Goal: Task Accomplishment & Management: Manage account settings

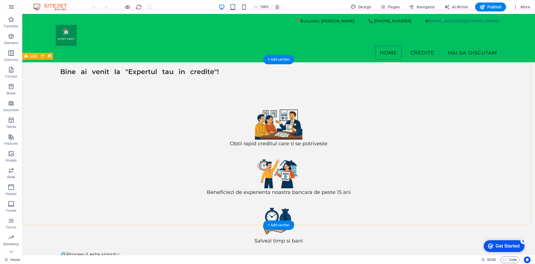
scroll to position [52, 0]
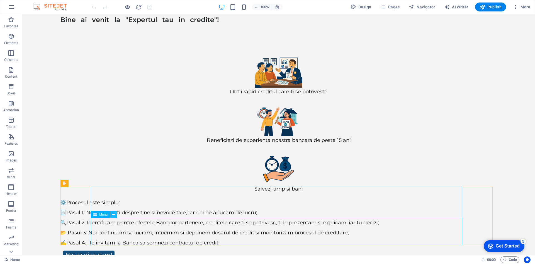
click at [113, 216] on icon at bounding box center [113, 214] width 3 height 6
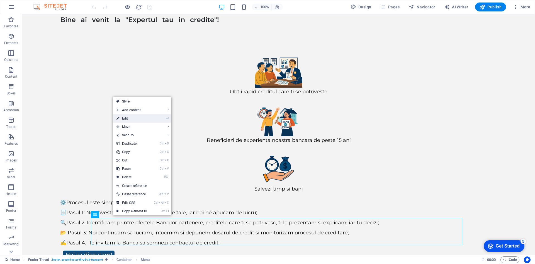
click at [132, 117] on link "⏎ Edit" at bounding box center [131, 118] width 37 height 8
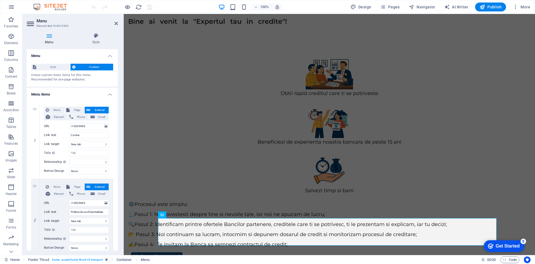
scroll to position [143, 0]
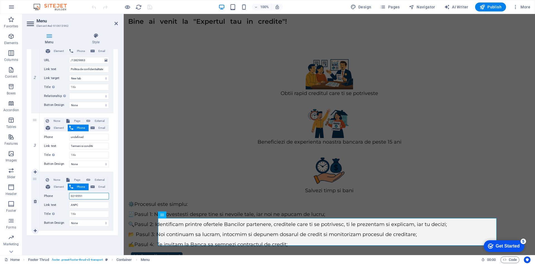
drag, startPoint x: 85, startPoint y: 196, endPoint x: 62, endPoint y: 196, distance: 22.3
click at [62, 196] on div "Phone 0219551" at bounding box center [76, 195] width 65 height 7
select select
click at [98, 178] on span "External" at bounding box center [99, 179] width 15 height 7
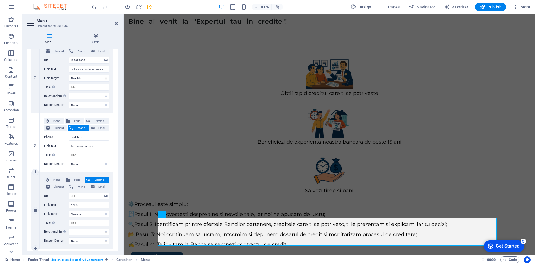
select select
select select "blank"
select select
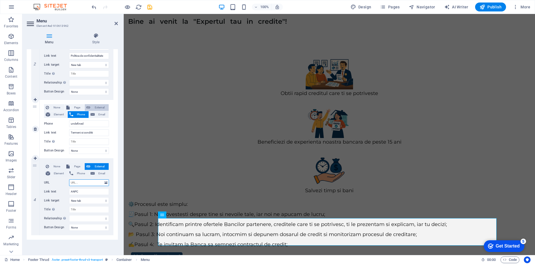
scroll to position [156, 0]
paste input "[URL][DOMAIN_NAME]"
type input "[URL][DOMAIN_NAME]"
select select
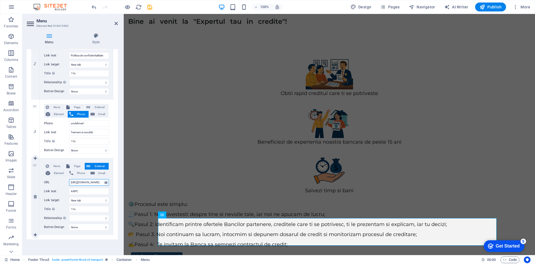
select select
type input "[URL][DOMAIN_NAME]"
click at [77, 167] on span "Page" at bounding box center [76, 166] width 11 height 7
select select
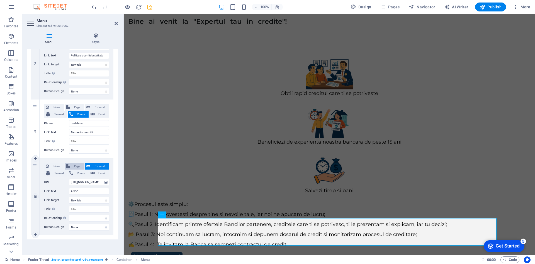
select select
click at [96, 164] on span "External" at bounding box center [99, 166] width 15 height 7
select select
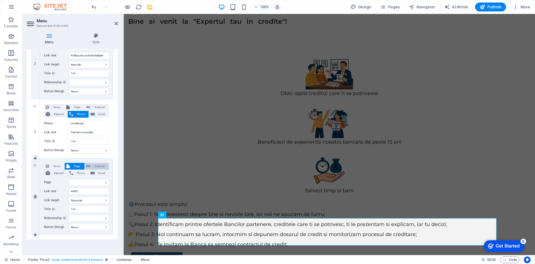
select select
select select "blank"
select select
click at [78, 165] on span "Page" at bounding box center [76, 166] width 11 height 7
select select
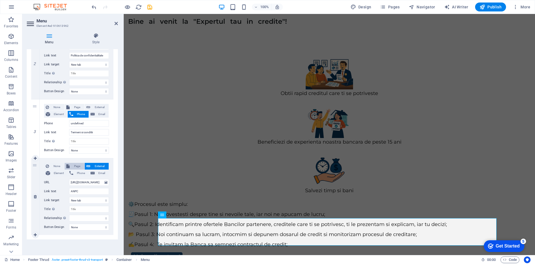
select select
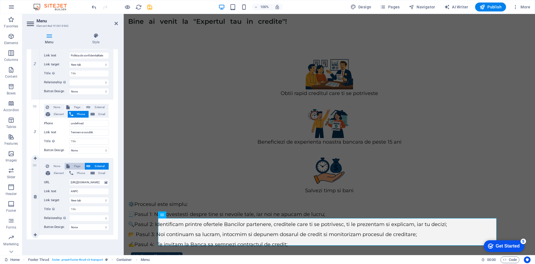
select select
click at [74, 105] on span "Page" at bounding box center [76, 107] width 11 height 7
select select
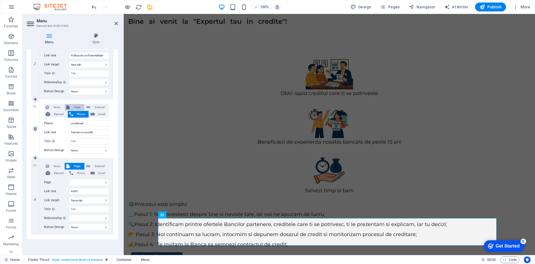
select select
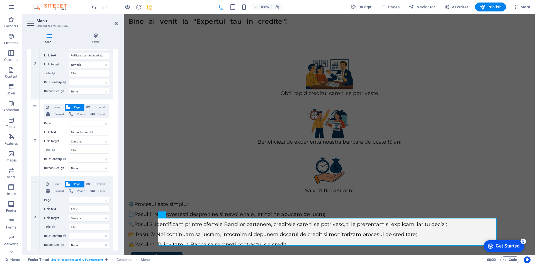
click at [151, 7] on icon "save" at bounding box center [150, 7] width 6 height 6
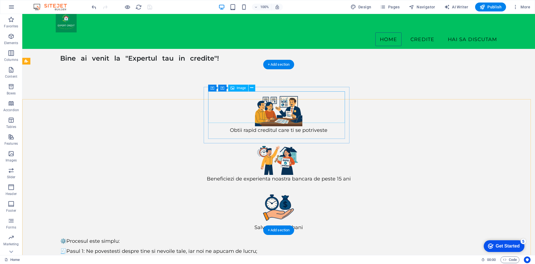
scroll to position [0, 0]
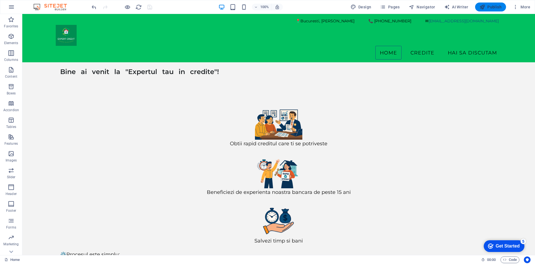
click at [498, 8] on span "Publish" at bounding box center [491, 7] width 22 height 6
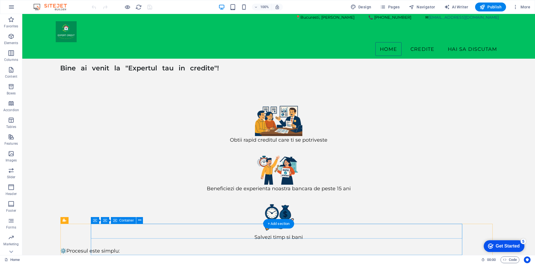
scroll to position [52, 0]
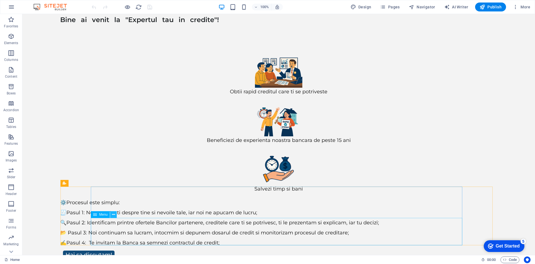
click at [114, 216] on icon at bounding box center [113, 214] width 3 height 6
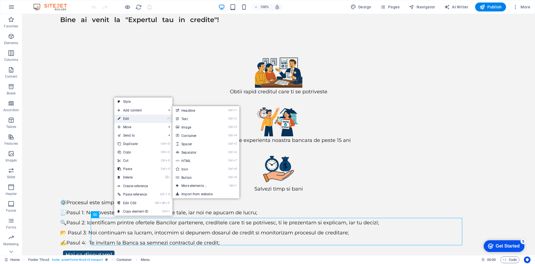
click at [141, 115] on link "⏎ Edit" at bounding box center [132, 118] width 37 height 8
select select
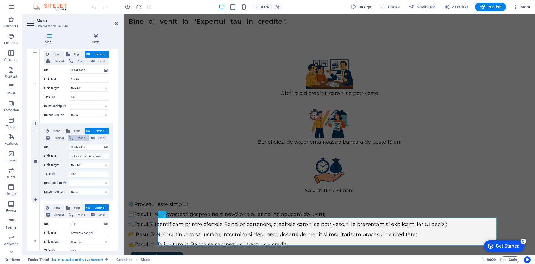
scroll to position [84, 0]
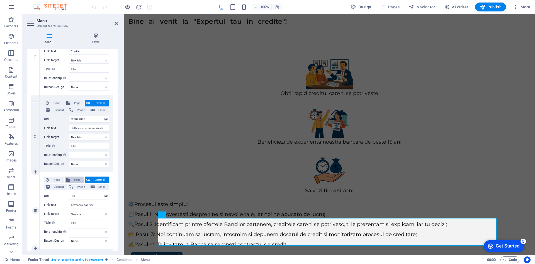
click at [79, 178] on span "Page" at bounding box center [76, 179] width 11 height 7
select select
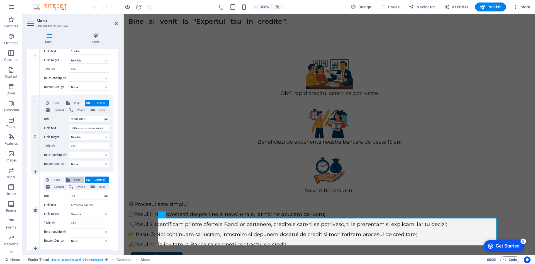
select select
click at [96, 180] on span "External" at bounding box center [99, 179] width 15 height 7
select select
select select "blank"
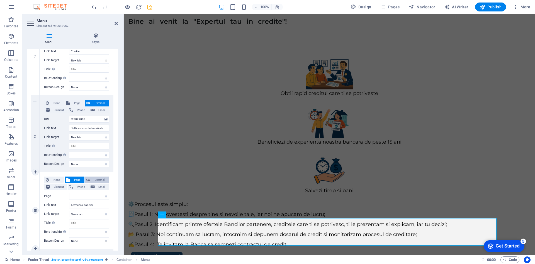
select select
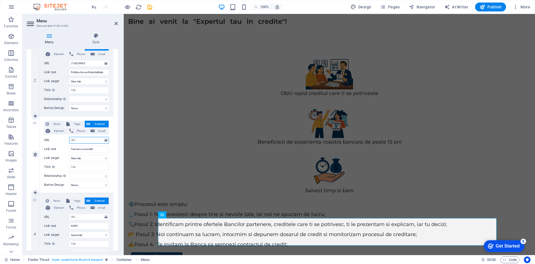
scroll to position [167, 0]
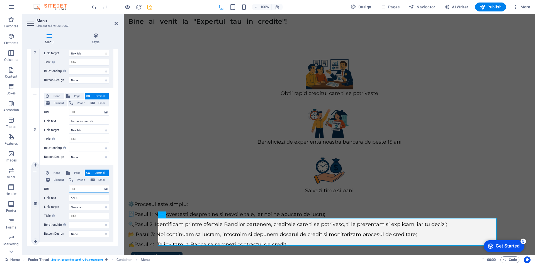
click at [84, 188] on input "URL" at bounding box center [89, 188] width 40 height 7
type input "[URL][DOMAIN_NAME]"
select select
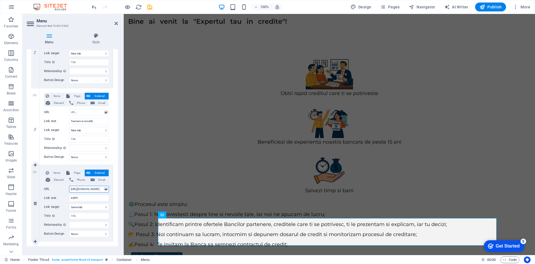
select select
click at [110, 163] on div "None Page External Element Phone Email Page Home credite Credit Ipotecar Calcul…" at bounding box center [77, 126] width 74 height 76
click at [93, 189] on input "[URL][DOMAIN_NAME]" at bounding box center [89, 188] width 40 height 7
click at [99, 189] on input "[URL][DOMAIN_NAME]" at bounding box center [89, 188] width 40 height 7
select select
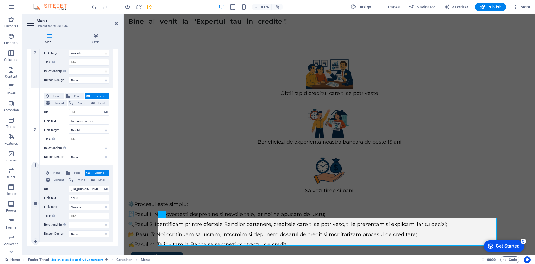
select select
paste input "[URL][DOMAIN_NAME]"
type input "[URL][DOMAIN_NAME]"
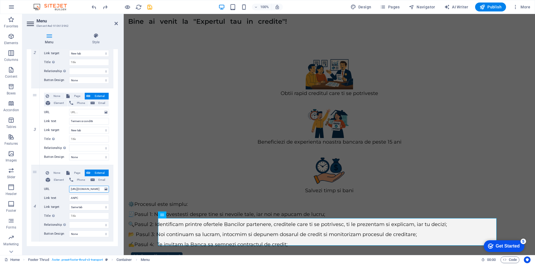
select select
type input "[URL][DOMAIN_NAME]"
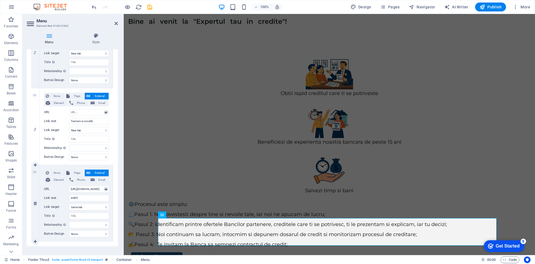
click at [86, 166] on div "None Page External Element Phone Email Page Home credite Credit Ipotecar Calcul…" at bounding box center [77, 203] width 74 height 76
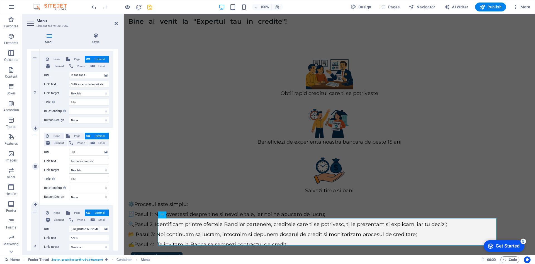
scroll to position [112, 0]
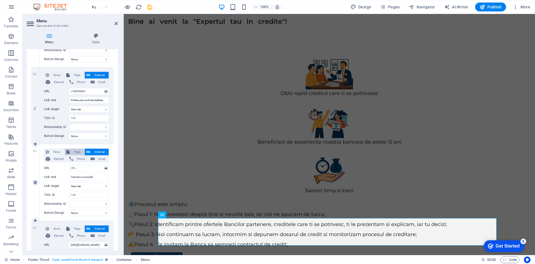
click at [75, 151] on span "Page" at bounding box center [76, 151] width 11 height 7
select select
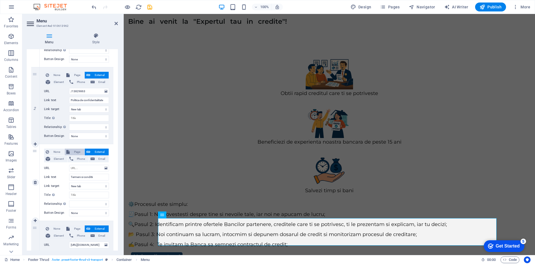
select select
click at [98, 151] on span "External" at bounding box center [99, 151] width 15 height 7
select select
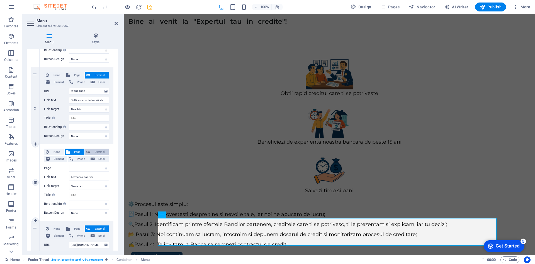
select select "blank"
select select
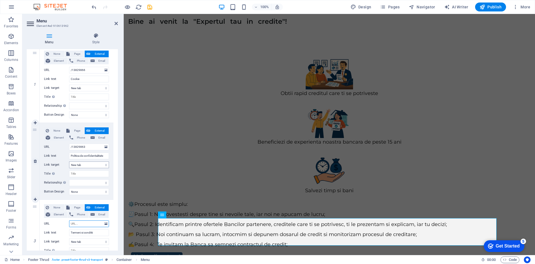
scroll to position [56, 0]
click at [105, 225] on icon at bounding box center [106, 224] width 3 height 6
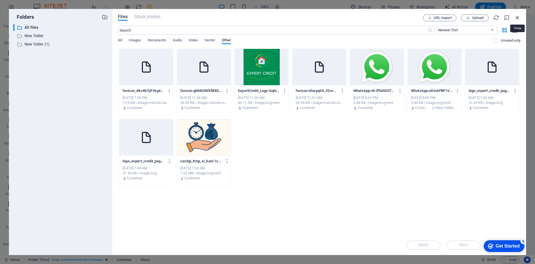
click at [517, 17] on icon "button" at bounding box center [518, 18] width 6 height 6
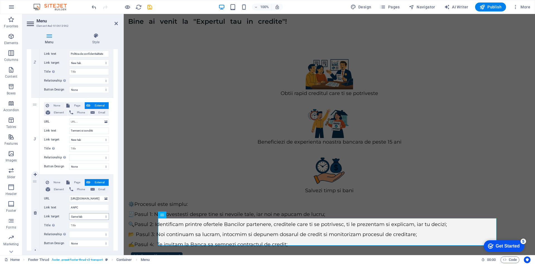
scroll to position [167, 0]
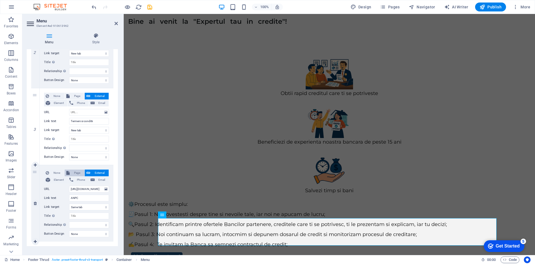
click at [75, 171] on span "Page" at bounding box center [76, 172] width 11 height 7
select select
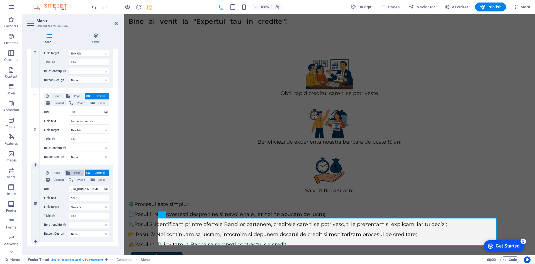
select select
click at [99, 170] on span "External" at bounding box center [99, 172] width 15 height 7
select select
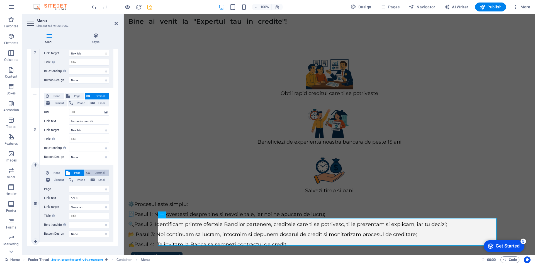
select select "blank"
select select
click at [150, 8] on icon "save" at bounding box center [150, 7] width 6 height 6
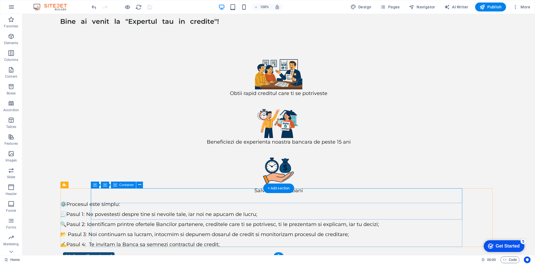
scroll to position [52, 0]
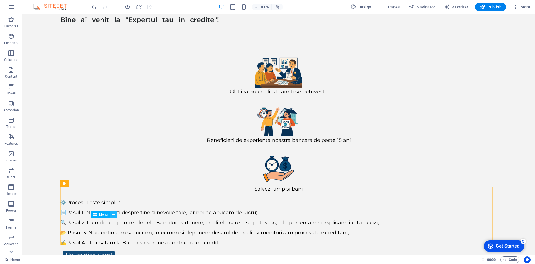
click at [114, 216] on icon at bounding box center [113, 214] width 3 height 6
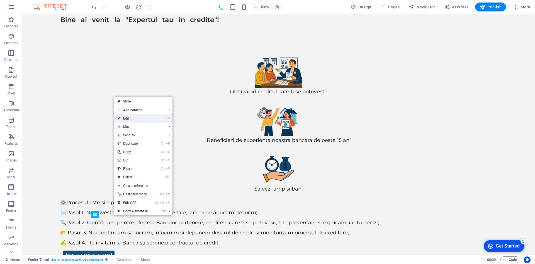
click at [134, 117] on link "⏎ Edit" at bounding box center [132, 118] width 37 height 8
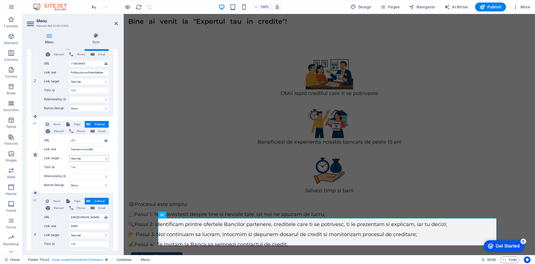
scroll to position [139, 0]
drag, startPoint x: 81, startPoint y: 142, endPoint x: 74, endPoint y: 138, distance: 8.6
click at [74, 138] on input "URL" at bounding box center [89, 140] width 40 height 7
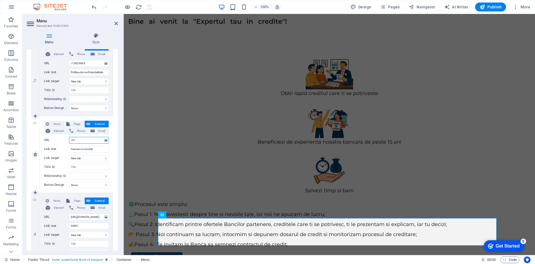
click at [74, 138] on input "URL" at bounding box center [89, 140] width 40 height 7
click at [77, 124] on span "Page" at bounding box center [76, 123] width 11 height 7
select select
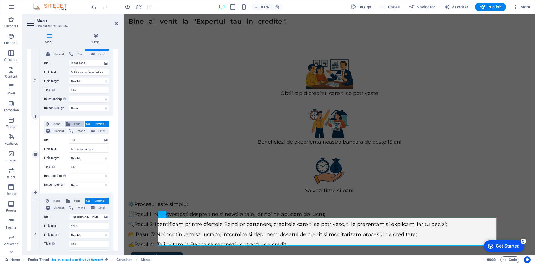
select select
click at [11, 8] on icon "button" at bounding box center [11, 7] width 7 height 7
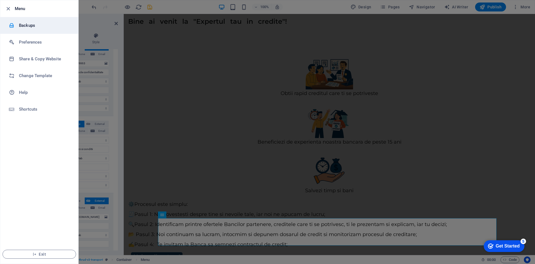
click at [32, 27] on h6 "Backups" at bounding box center [45, 25] width 52 height 7
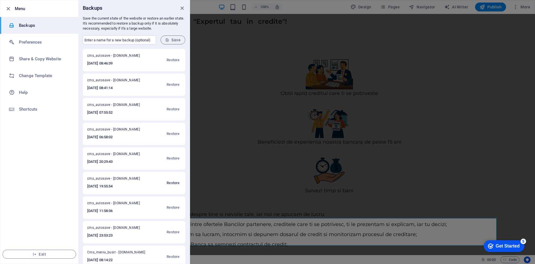
click at [174, 182] on span "Restore" at bounding box center [173, 182] width 13 height 7
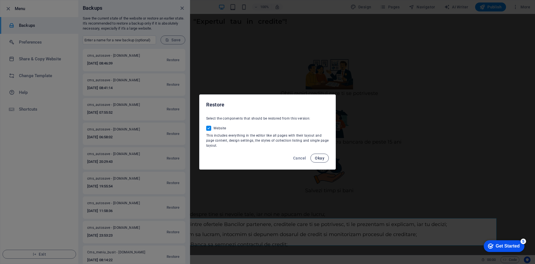
click at [320, 158] on span "Okay" at bounding box center [319, 158] width 9 height 4
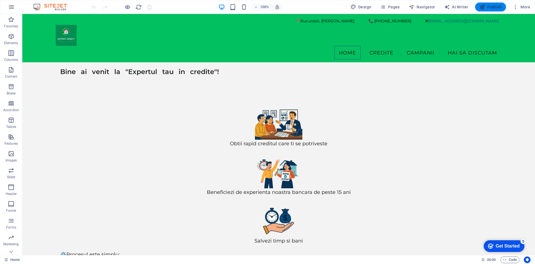
click at [492, 5] on span "Publish" at bounding box center [491, 7] width 22 height 6
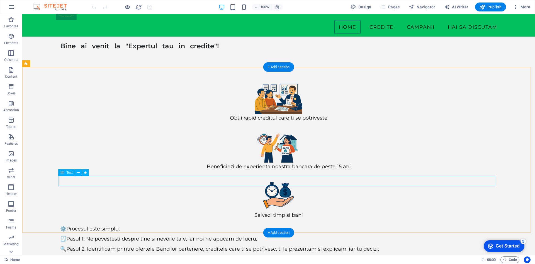
scroll to position [44, 0]
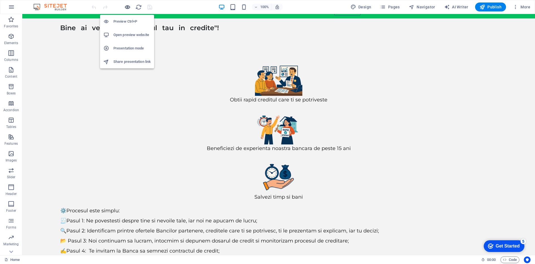
click at [127, 5] on icon "button" at bounding box center [127, 7] width 6 height 6
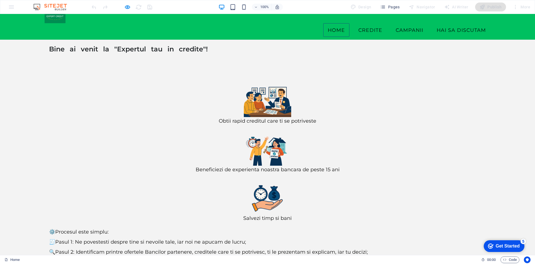
scroll to position [26, 0]
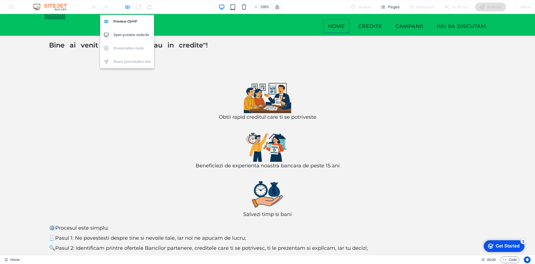
click at [125, 6] on icon "button" at bounding box center [127, 7] width 6 height 6
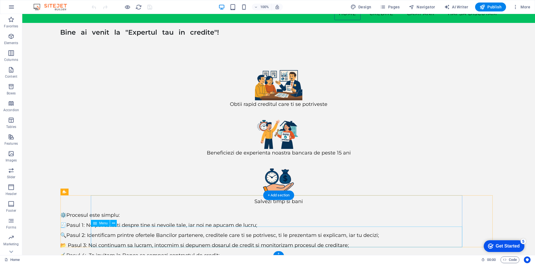
scroll to position [44, 0]
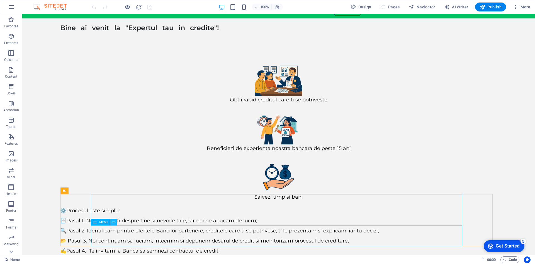
click at [114, 223] on icon at bounding box center [113, 222] width 3 height 6
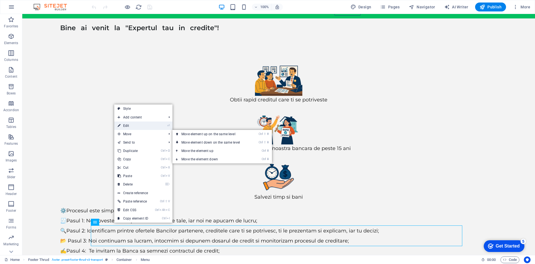
click at [138, 126] on link "⏎ Edit" at bounding box center [132, 125] width 37 height 8
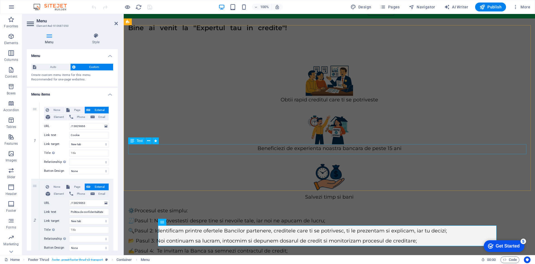
scroll to position [42, 0]
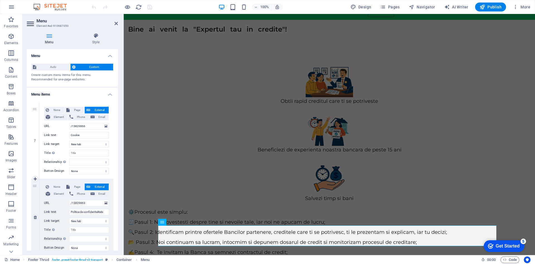
click at [76, 182] on div "None Page External Element Phone Email Page Home credite Credit Ipotecar Calcul…" at bounding box center [77, 217] width 74 height 76
click at [78, 186] on span "Page" at bounding box center [76, 186] width 11 height 7
select select
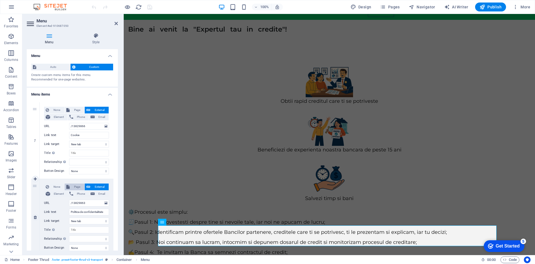
select select
click at [102, 187] on span "External" at bounding box center [99, 186] width 15 height 7
select select
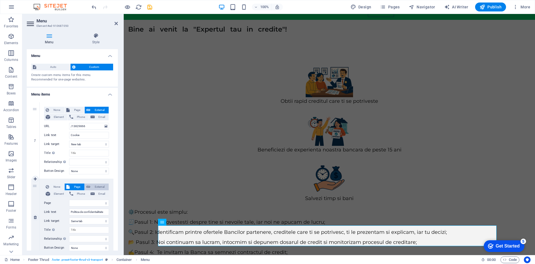
select select "blank"
select select
drag, startPoint x: 91, startPoint y: 201, endPoint x: 54, endPoint y: 197, distance: 37.3
click at [54, 197] on div "None Page External Element Phone Email Page Home credite Credit Ipotecar Calcul…" at bounding box center [76, 212] width 65 height 59
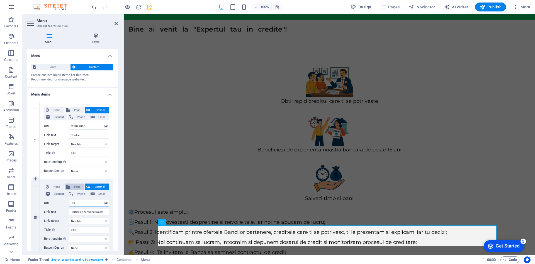
select select
click at [76, 186] on span "Page" at bounding box center [76, 186] width 11 height 7
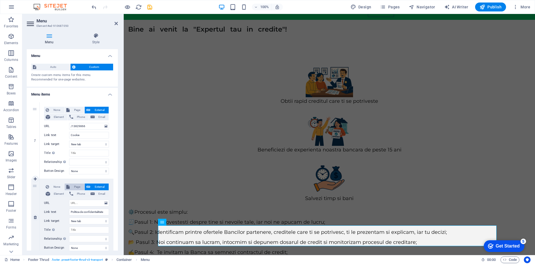
select select
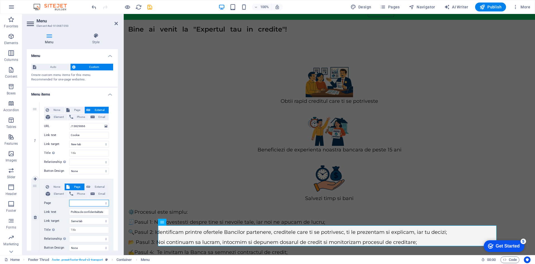
click at [76, 203] on select "Home credite Credit Ipotecar Calculator imobiliar Calculator rata refinantare C…" at bounding box center [89, 202] width 40 height 7
click at [76, 204] on select "Home credite Credit Ipotecar Calculator imobiliar Calculator rata refinantare C…" at bounding box center [89, 202] width 40 height 7
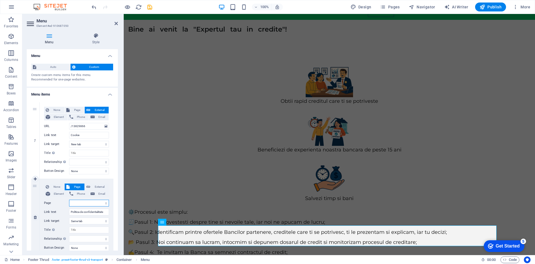
select select "10"
click at [69, 199] on select "Home credite Credit Ipotecar Calculator imobiliar Calculator rata refinantare C…" at bounding box center [89, 202] width 40 height 7
select select
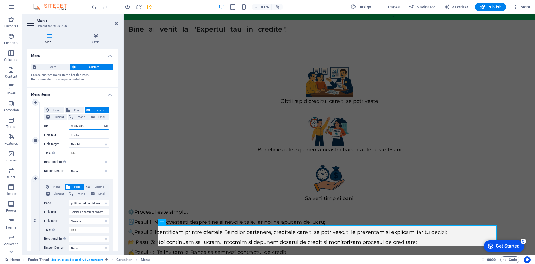
drag, startPoint x: 88, startPoint y: 126, endPoint x: 66, endPoint y: 125, distance: 21.8
click at [66, 125] on div "URL /13829866" at bounding box center [76, 126] width 65 height 7
click at [72, 109] on span "Page" at bounding box center [76, 110] width 11 height 7
select select
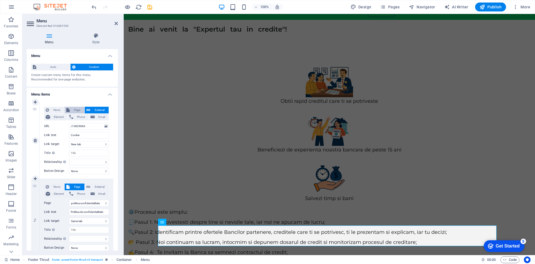
select select
click at [77, 127] on select "Home credite Credit Ipotecar Calculator imobiliar Calculator rata refinantare C…" at bounding box center [89, 126] width 40 height 7
select select "11"
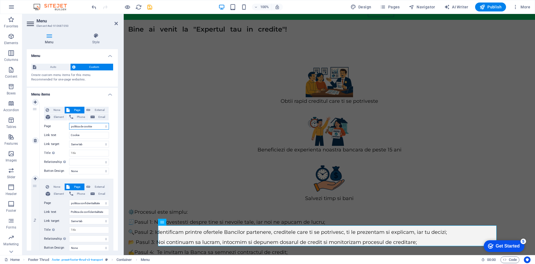
click at [69, 123] on select "Home credite Credit Ipotecar Calculator imobiliar Calculator rata refinantare C…" at bounding box center [89, 126] width 40 height 7
select select
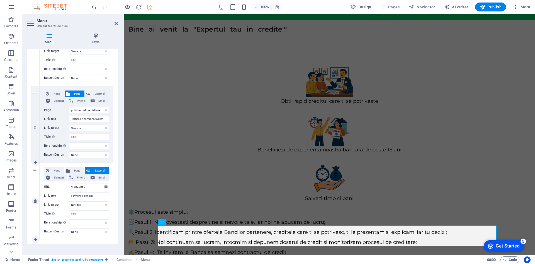
scroll to position [97, 0]
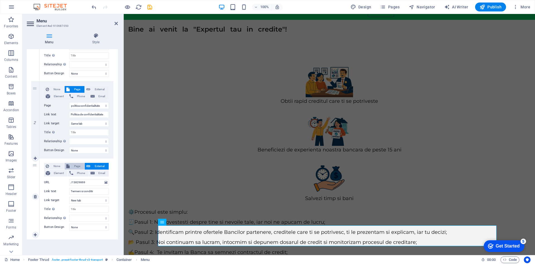
click at [77, 166] on span "Page" at bounding box center [76, 166] width 11 height 7
select select
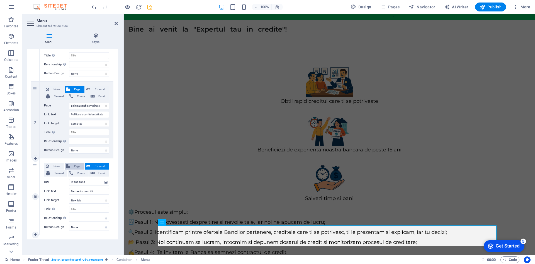
select select
click at [86, 182] on select "Home credite Credit Ipotecar Calculator imobiliar Calculator rata refinantare C…" at bounding box center [89, 182] width 40 height 7
select select "12"
click at [69, 179] on select "Home credite Credit Ipotecar Calculator imobiliar Calculator rata refinantare C…" at bounding box center [89, 182] width 40 height 7
select select
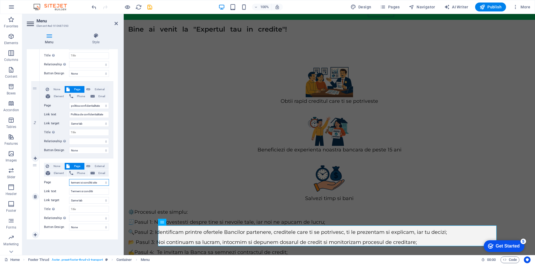
select select
click at [99, 165] on span "External" at bounding box center [99, 166] width 15 height 7
select select
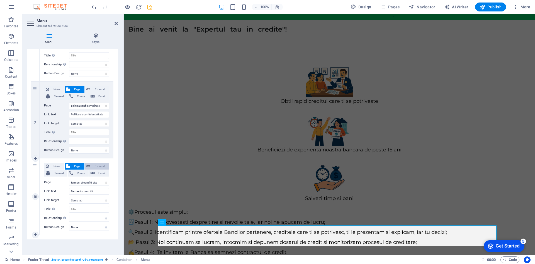
select select "blank"
select select
drag, startPoint x: 92, startPoint y: 181, endPoint x: 59, endPoint y: 180, distance: 33.2
click at [59, 180] on div "URL /13829869" at bounding box center [76, 182] width 65 height 7
select select
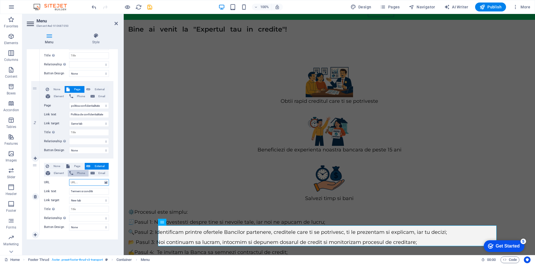
select select
click at [74, 165] on span "Page" at bounding box center [76, 166] width 11 height 7
select select
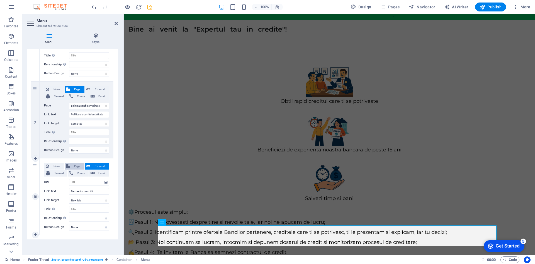
select select
click at [96, 90] on span "External" at bounding box center [99, 89] width 15 height 7
select select
select select "blank"
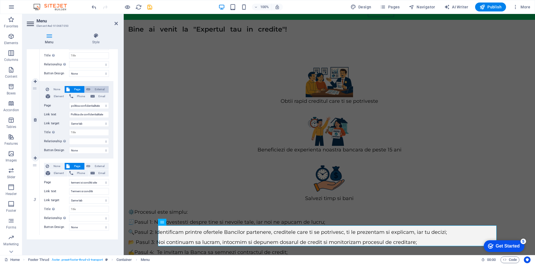
select select
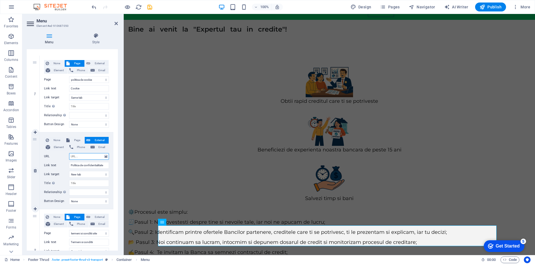
scroll to position [42, 0]
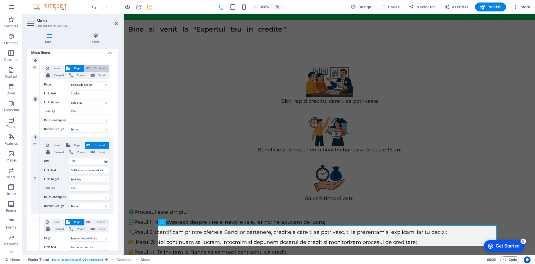
click at [99, 69] on span "External" at bounding box center [99, 68] width 15 height 7
select select "blank"
select select
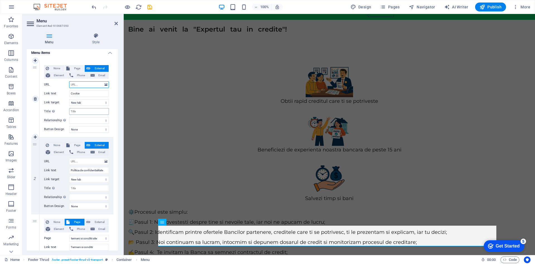
select select
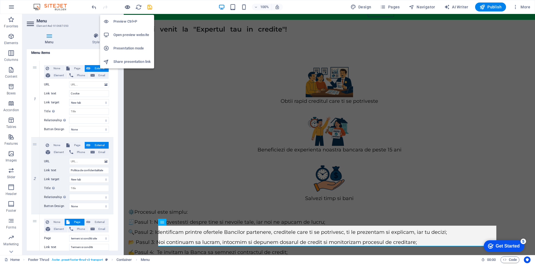
click at [127, 7] on icon "button" at bounding box center [127, 7] width 6 height 6
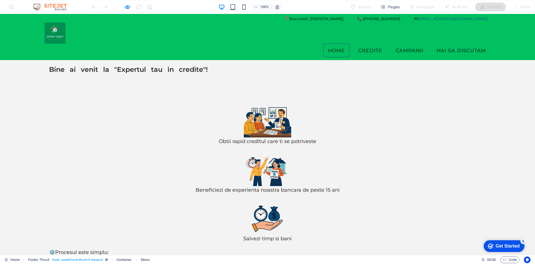
scroll to position [16, 0]
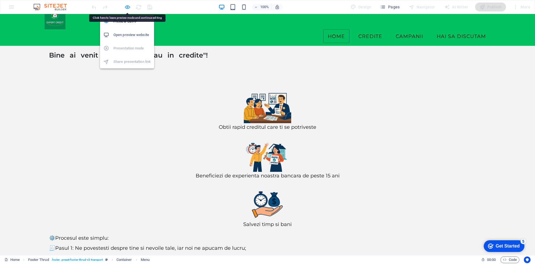
click at [127, 6] on icon "button" at bounding box center [127, 7] width 6 height 6
select select "12"
select select
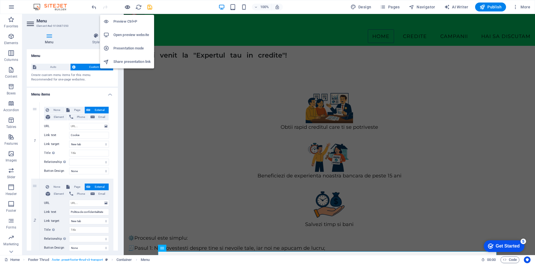
click at [129, 5] on icon "button" at bounding box center [127, 7] width 6 height 6
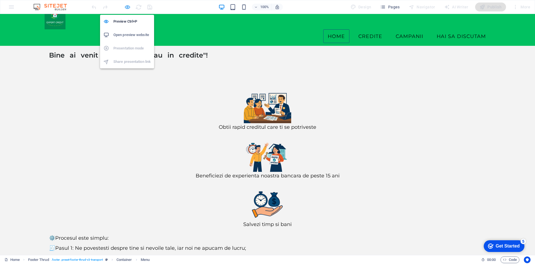
scroll to position [0, 0]
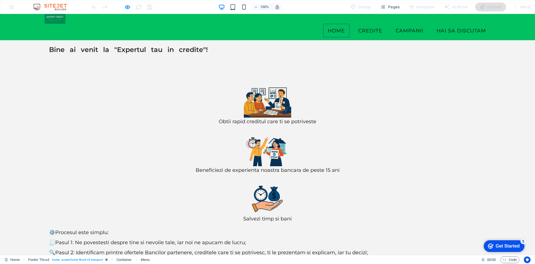
scroll to position [26, 0]
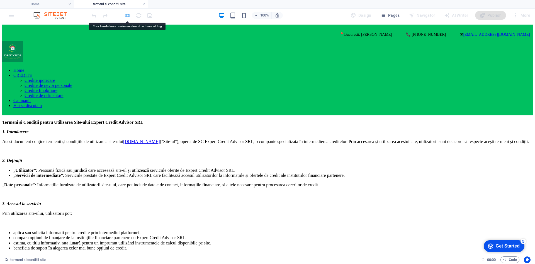
scroll to position [0, 0]
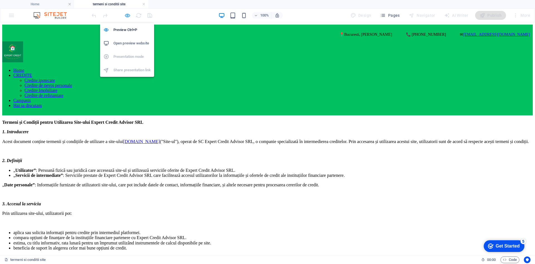
click at [126, 13] on icon "button" at bounding box center [127, 15] width 6 height 6
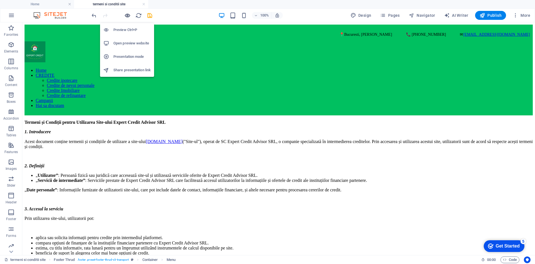
click at [128, 15] on icon "button" at bounding box center [127, 15] width 6 height 6
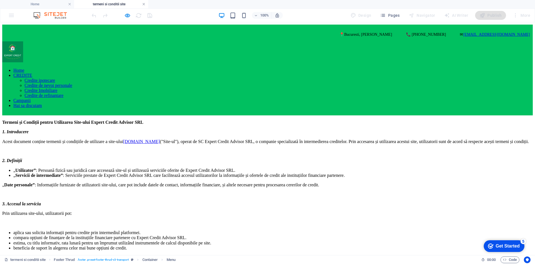
click at [144, 3] on link at bounding box center [143, 4] width 3 height 5
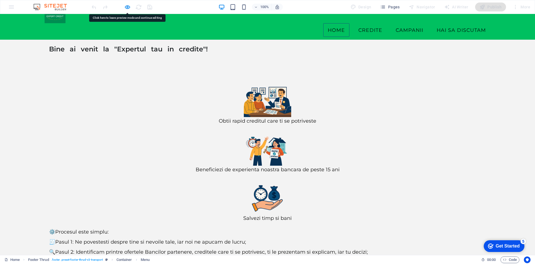
scroll to position [26, 0]
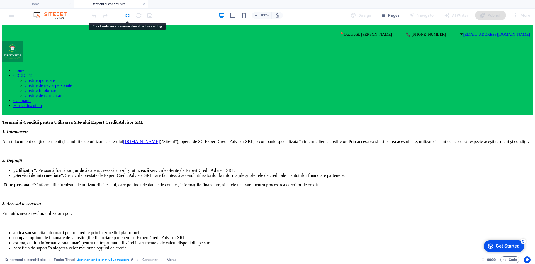
scroll to position [0, 0]
click at [144, 4] on link at bounding box center [143, 4] width 3 height 5
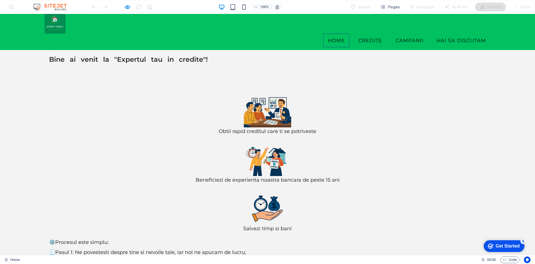
scroll to position [26, 0]
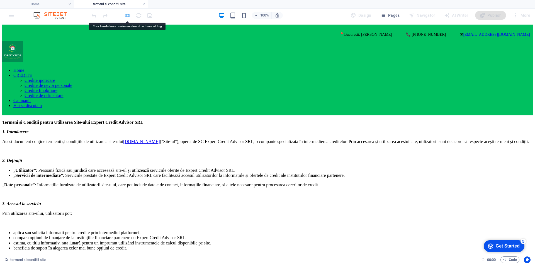
scroll to position [0, 0]
click at [143, 4] on link at bounding box center [143, 4] width 3 height 5
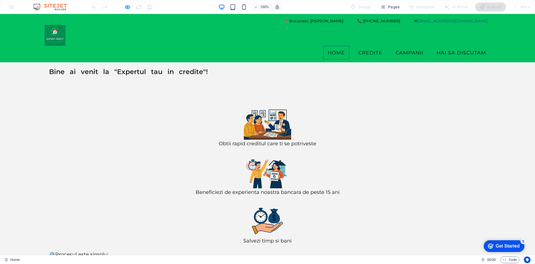
scroll to position [12, 0]
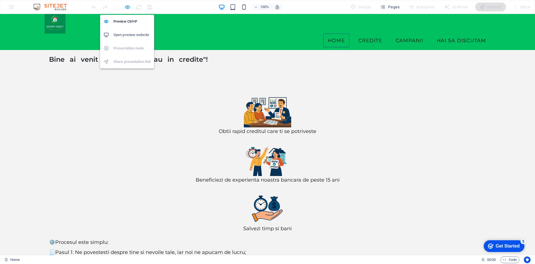
click at [127, 6] on icon "button" at bounding box center [127, 7] width 6 height 6
select select "12"
select select
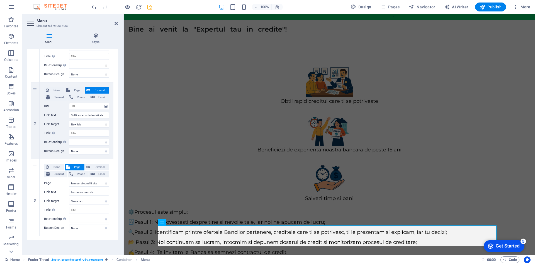
scroll to position [97, 0]
click at [99, 165] on span "External" at bounding box center [99, 166] width 15 height 7
select select
select select "blank"
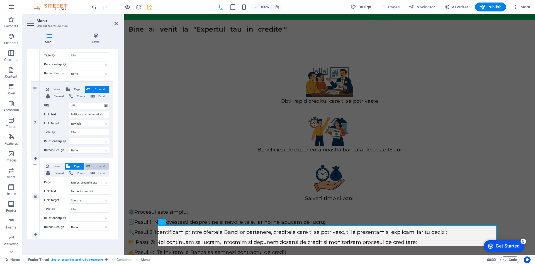
select select
click at [76, 164] on span "Page" at bounding box center [76, 166] width 11 height 7
select select
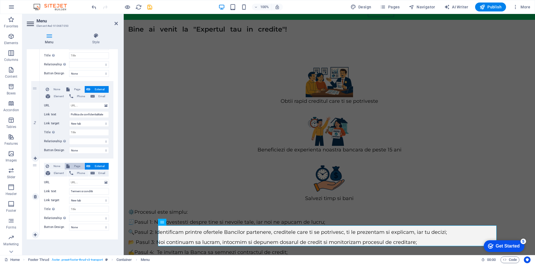
select select
click at [94, 165] on span "External" at bounding box center [99, 166] width 15 height 7
select select
select select "blank"
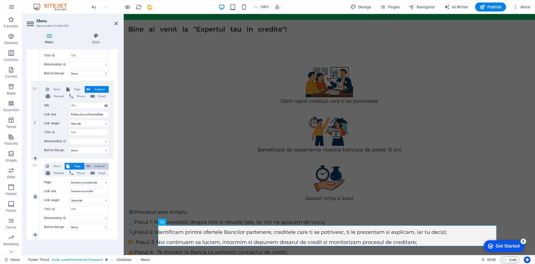
select select
click at [77, 165] on span "Page" at bounding box center [76, 166] width 11 height 7
select select
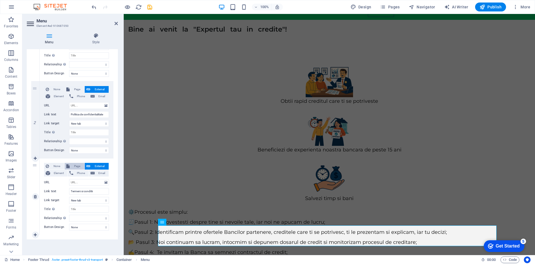
select select
click at [77, 87] on span "Page" at bounding box center [76, 89] width 11 height 7
select select
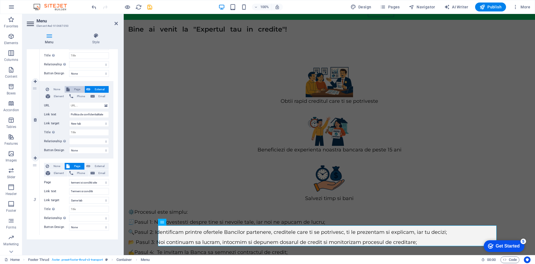
select select
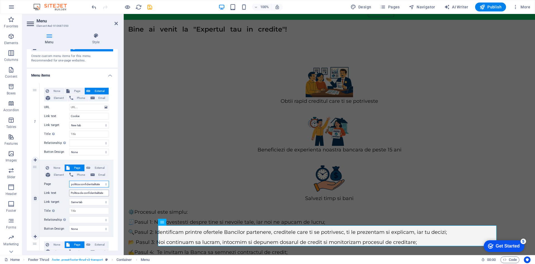
scroll to position [14, 0]
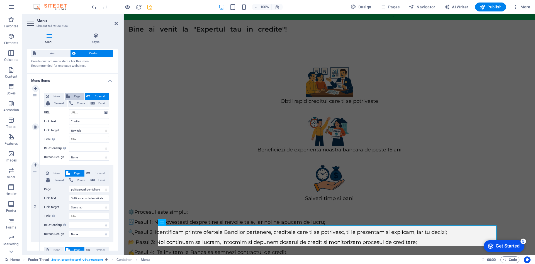
click at [78, 95] on span "Page" at bounding box center [76, 96] width 11 height 7
select select
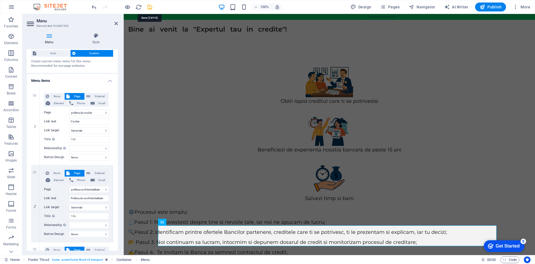
click at [149, 8] on icon "save" at bounding box center [150, 7] width 6 height 6
select select "11"
select select
select select "10"
select select
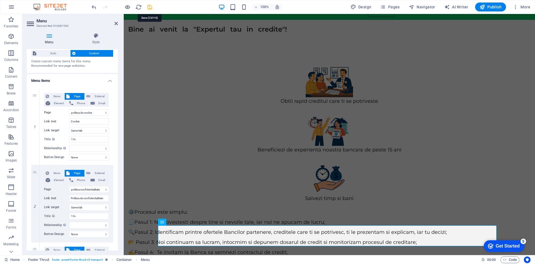
select select "12"
select select
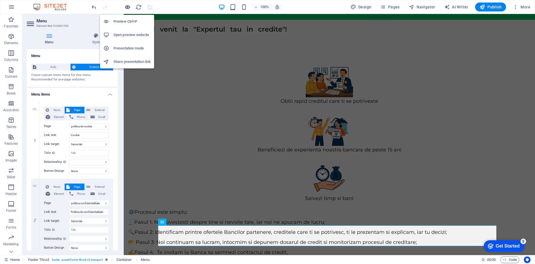
click at [126, 6] on icon "button" at bounding box center [127, 7] width 6 height 6
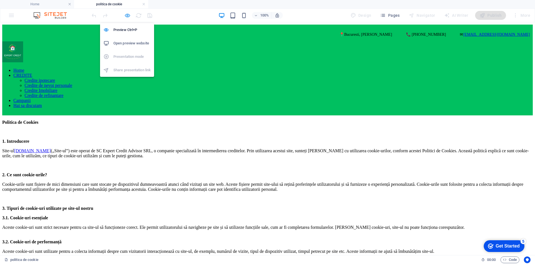
click at [127, 15] on icon "button" at bounding box center [127, 15] width 6 height 6
select select "11"
select select
select select "10"
select select
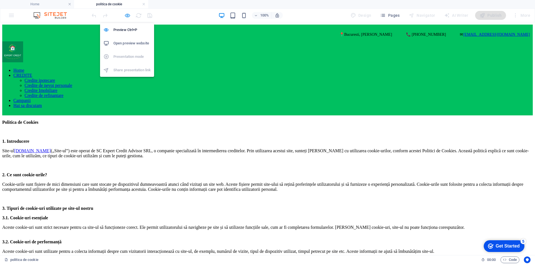
select select "12"
select select
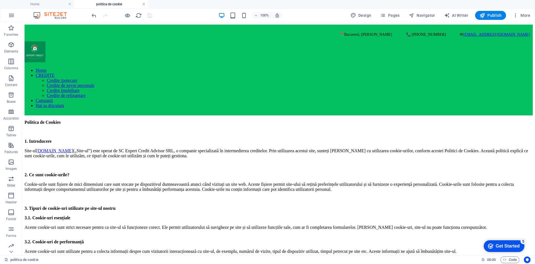
click at [143, 4] on link at bounding box center [143, 4] width 3 height 5
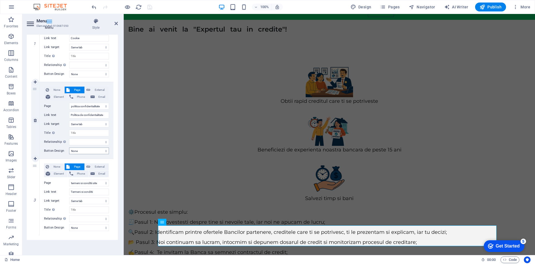
scroll to position [83, 0]
click at [34, 236] on icon at bounding box center [35, 235] width 3 height 4
select select
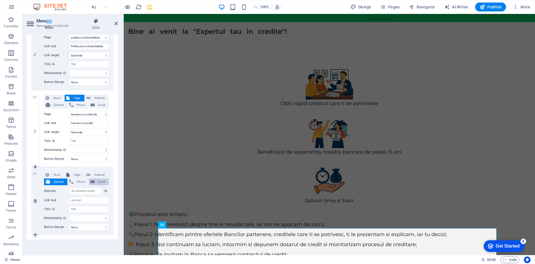
scroll to position [42, 0]
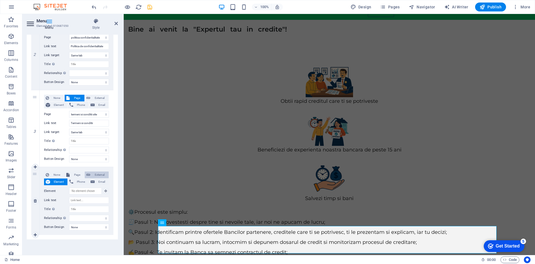
click at [99, 175] on span "External" at bounding box center [99, 174] width 15 height 7
select select
select select "blank"
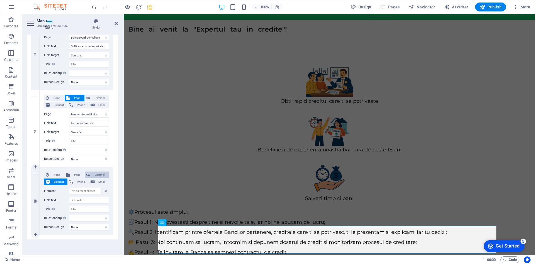
select select
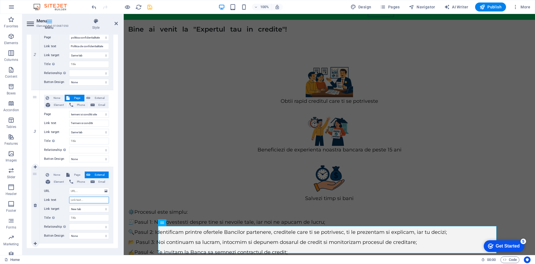
click at [82, 200] on input "Link text" at bounding box center [89, 199] width 40 height 7
type input "A"
select select
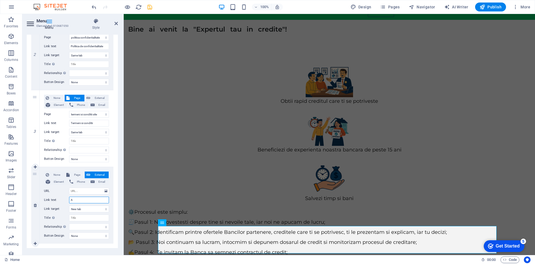
select select
type input "ANPC"
select select
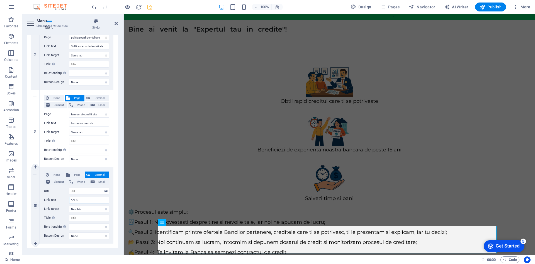
select select
type input "ANPC"
click at [85, 218] on input "Title Additional link description, should not be the same as the link text. The…" at bounding box center [89, 217] width 40 height 7
click at [86, 192] on input "URL" at bounding box center [89, 190] width 40 height 7
paste input "[URL][DOMAIN_NAME]"
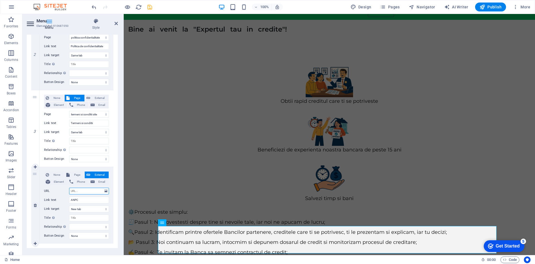
type input "[URL][DOMAIN_NAME]"
select select
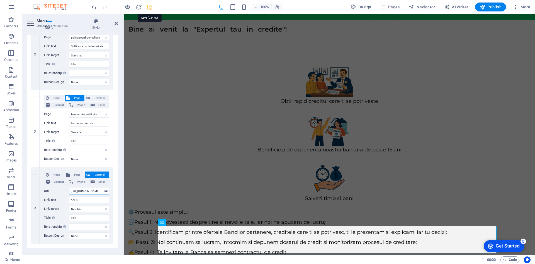
type input "[URL][DOMAIN_NAME]"
click at [149, 6] on icon "save" at bounding box center [150, 7] width 6 height 6
select select "11"
select select
select select "10"
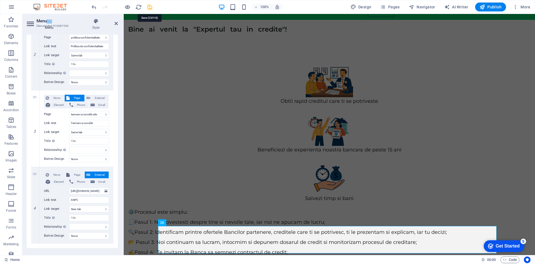
select select
select select "12"
select select
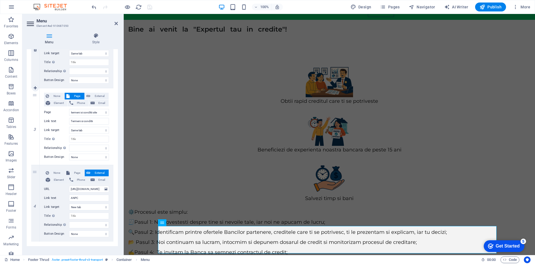
scroll to position [174, 0]
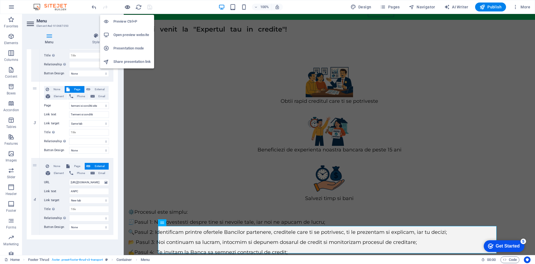
click at [128, 7] on icon "button" at bounding box center [127, 7] width 6 height 6
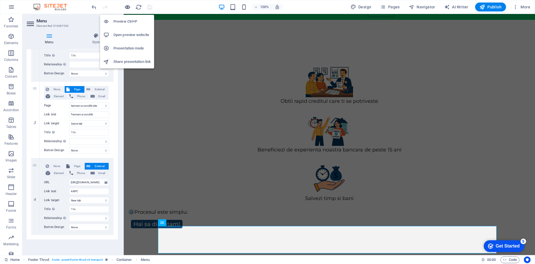
scroll to position [0, 0]
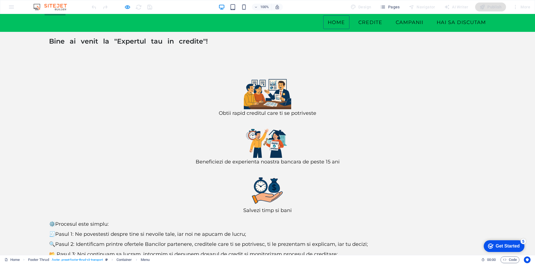
scroll to position [35, 0]
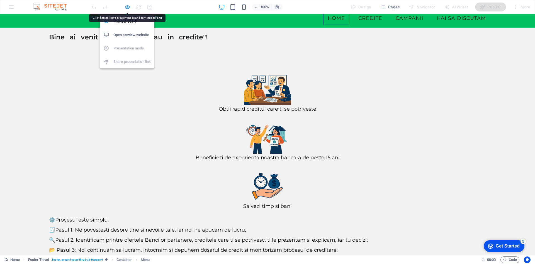
click at [128, 7] on icon "button" at bounding box center [127, 7] width 6 height 6
select select "11"
select select
select select "10"
select select
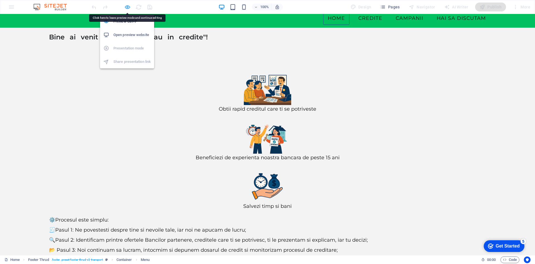
select select "12"
select select
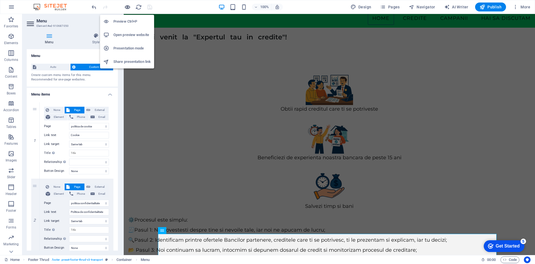
click at [127, 8] on icon "button" at bounding box center [127, 7] width 6 height 6
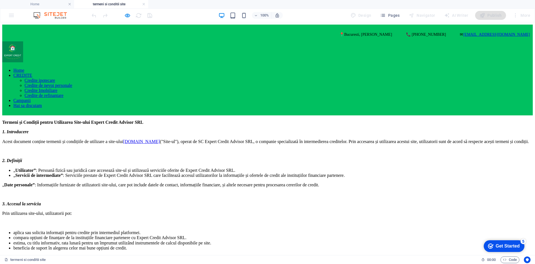
scroll to position [0, 0]
click at [145, 4] on link at bounding box center [143, 4] width 3 height 5
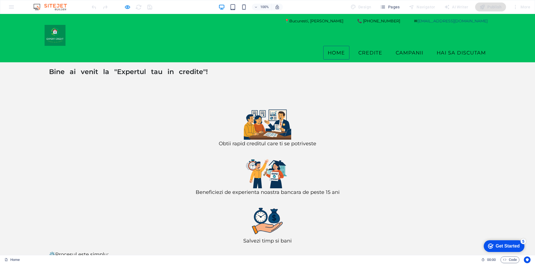
scroll to position [20, 0]
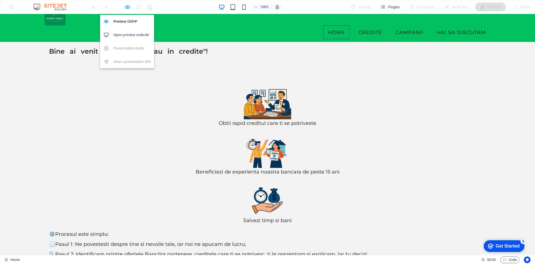
click at [126, 6] on icon "button" at bounding box center [127, 7] width 6 height 6
select select "11"
select select
select select "10"
select select
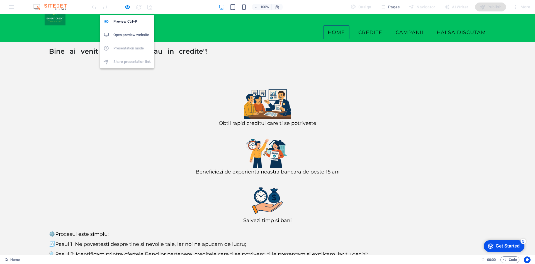
select select "12"
select select
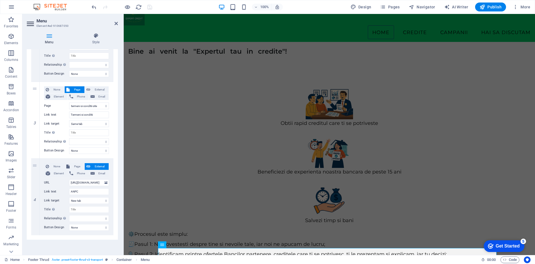
scroll to position [174, 0]
click at [99, 200] on select "New tab Same tab Overlay" at bounding box center [89, 200] width 40 height 7
select select
click at [69, 197] on select "New tab Same tab Overlay" at bounding box center [89, 200] width 40 height 7
select select
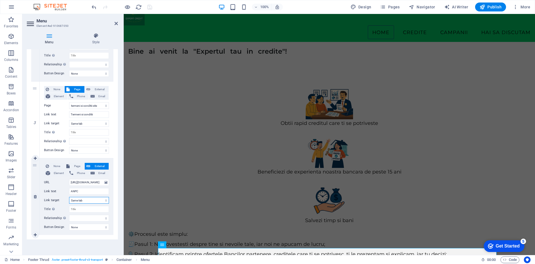
select select
click at [151, 6] on icon "save" at bounding box center [150, 7] width 6 height 6
select select "11"
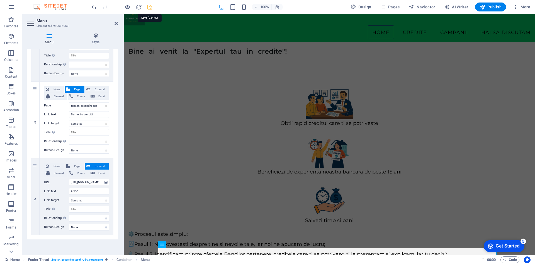
select select
select select "10"
select select
select select "12"
select select
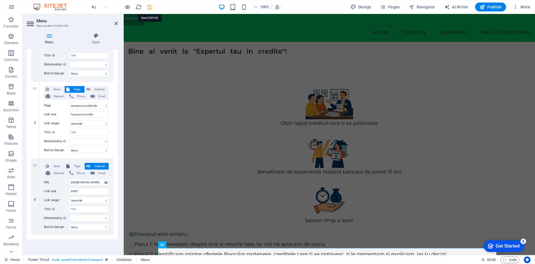
select select
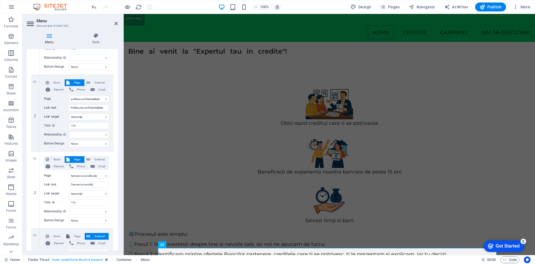
scroll to position [139, 0]
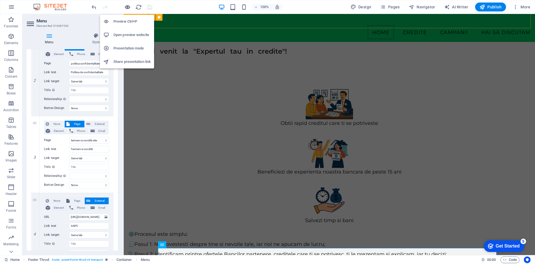
click at [126, 7] on icon "button" at bounding box center [127, 7] width 6 height 6
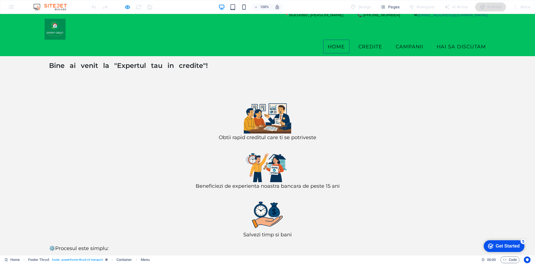
scroll to position [6, 0]
click at [510, 245] on div "Get Started" at bounding box center [508, 245] width 24 height 5
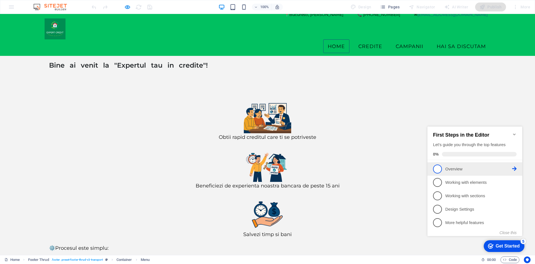
click at [437, 167] on span "1" at bounding box center [437, 168] width 9 height 9
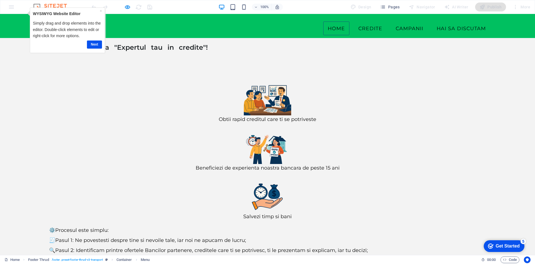
scroll to position [35, 0]
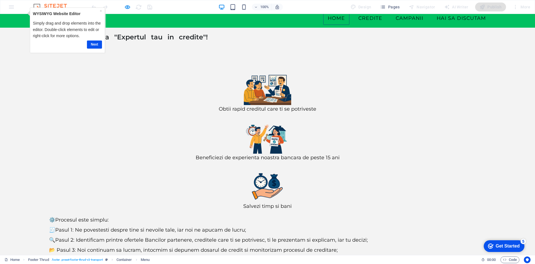
click at [93, 43] on link "Next" at bounding box center [94, 44] width 15 height 8
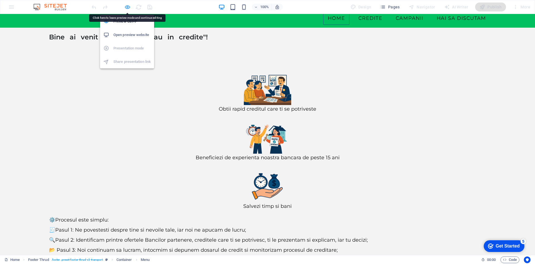
click at [127, 6] on icon "button" at bounding box center [127, 7] width 6 height 6
select select "11"
select select
select select "10"
select select
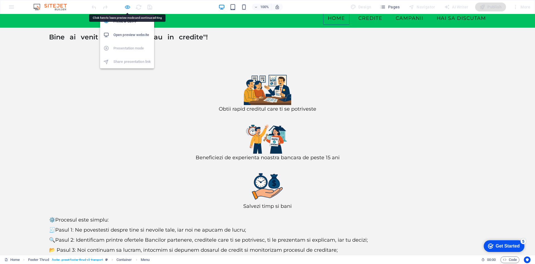
select select "12"
select select
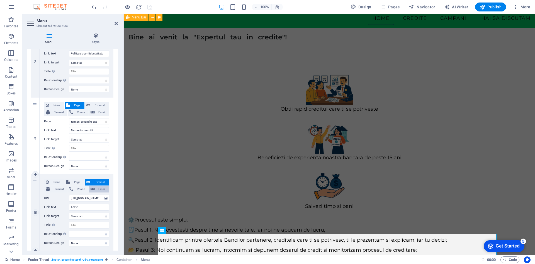
scroll to position [174, 0]
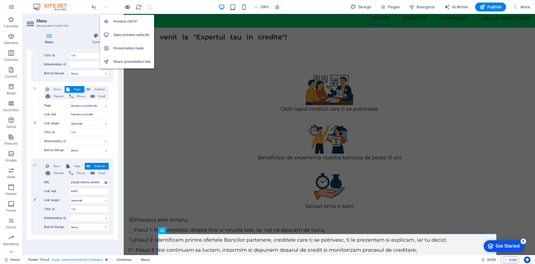
click at [125, 6] on icon "button" at bounding box center [127, 7] width 6 height 6
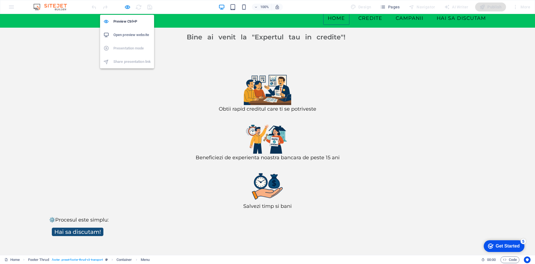
scroll to position [0, 0]
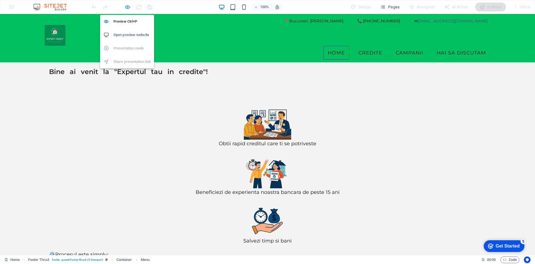
click at [127, 8] on icon "button" at bounding box center [127, 7] width 6 height 6
select select "11"
select select
select select "10"
select select
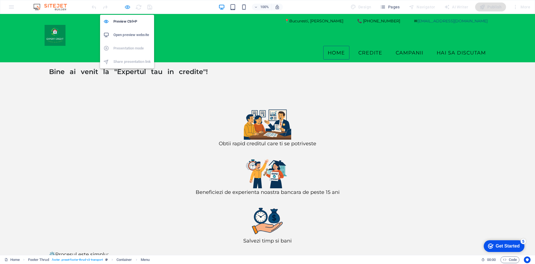
select select "12"
select select
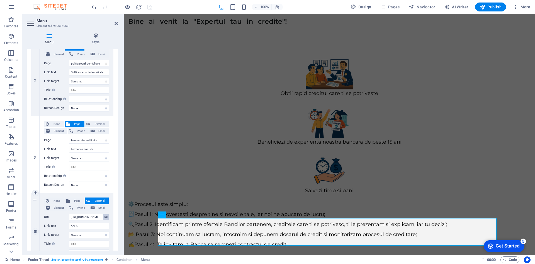
scroll to position [174, 0]
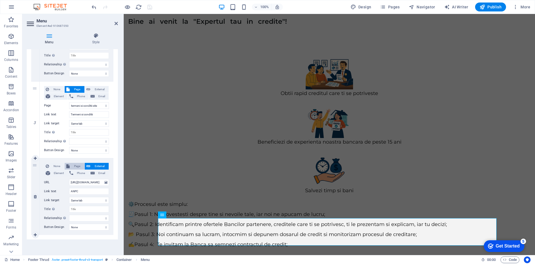
click at [75, 163] on span "Page" at bounding box center [76, 166] width 11 height 7
select select
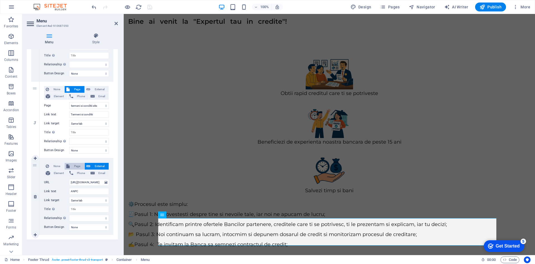
select select
click at [97, 167] on span "External" at bounding box center [99, 166] width 15 height 7
select select
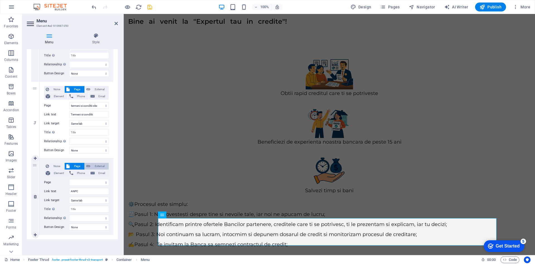
select select "blank"
select select
click at [87, 200] on select "New tab Same tab Overlay" at bounding box center [89, 200] width 40 height 7
select select
click at [69, 197] on select "New tab Same tab Overlay" at bounding box center [89, 200] width 40 height 7
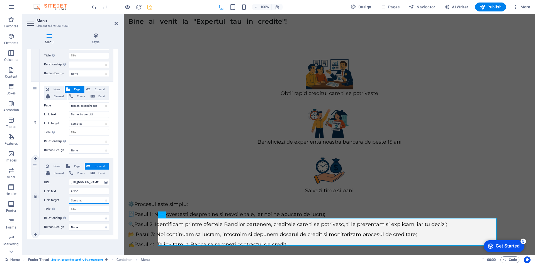
select select
click at [88, 199] on select "New tab Same tab Overlay" at bounding box center [89, 200] width 40 height 7
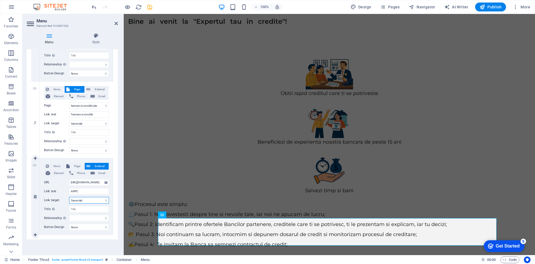
select select "blank"
click at [69, 197] on select "New tab Same tab Overlay" at bounding box center [89, 200] width 40 height 7
select select
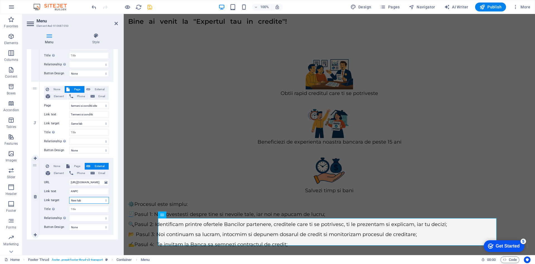
select select
click at [86, 229] on select "None Default Primary Secondary" at bounding box center [89, 226] width 40 height 7
click at [86, 228] on select "None Default Primary Secondary" at bounding box center [89, 226] width 40 height 7
select select "secondary"
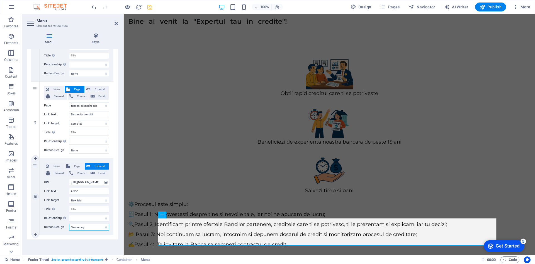
click at [69, 223] on select "None Default Primary Secondary" at bounding box center [89, 226] width 40 height 7
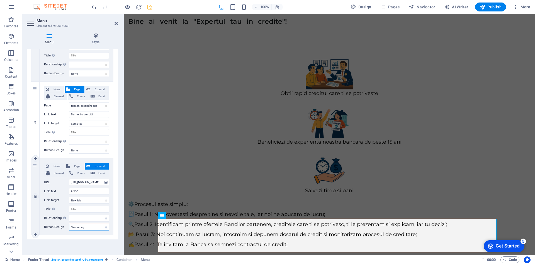
click at [83, 227] on select "None Default Primary Secondary" at bounding box center [89, 226] width 40 height 7
click at [69, 223] on select "None Default Primary Secondary" at bounding box center [89, 226] width 40 height 7
click at [88, 226] on select "None Default Primary Secondary" at bounding box center [89, 226] width 40 height 7
click at [69, 223] on select "None Default Primary Secondary" at bounding box center [89, 226] width 40 height 7
click at [80, 226] on select "None Default Primary Secondary" at bounding box center [89, 226] width 40 height 7
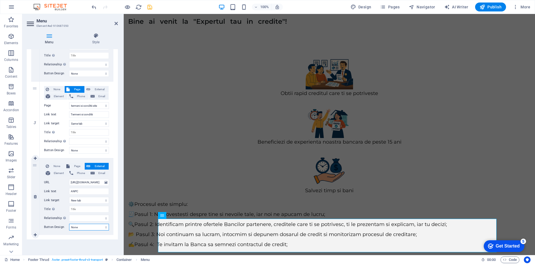
click at [69, 223] on select "None Default Primary Secondary" at bounding box center [89, 226] width 40 height 7
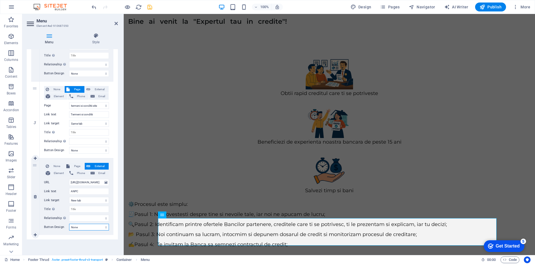
click at [83, 225] on select "None Default Primary Secondary" at bounding box center [89, 226] width 40 height 7
click at [69, 223] on select "None Default Primary Secondary" at bounding box center [89, 226] width 40 height 7
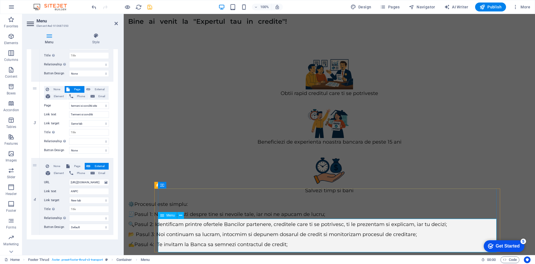
click at [87, 224] on select "None Default Primary Secondary" at bounding box center [89, 226] width 40 height 7
click at [69, 223] on select "None Default Primary Secondary" at bounding box center [89, 226] width 40 height 7
click at [87, 225] on select "None Default Primary Secondary" at bounding box center [89, 226] width 40 height 7
click at [69, 223] on select "None Default Primary Secondary" at bounding box center [89, 226] width 40 height 7
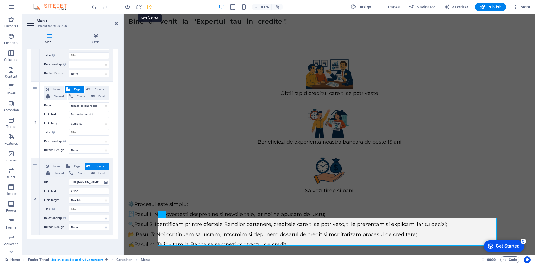
click at [149, 6] on icon "save" at bounding box center [150, 7] width 6 height 6
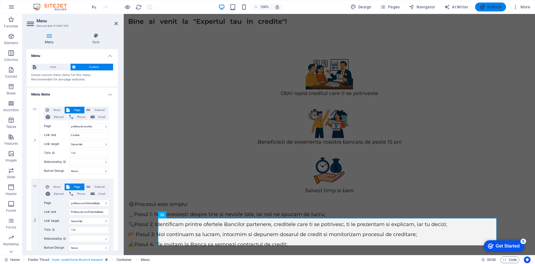
click at [490, 3] on button "Publish" at bounding box center [491, 7] width 31 height 9
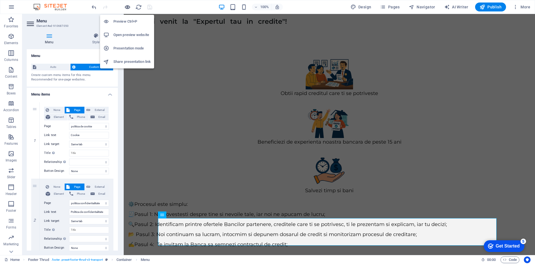
click at [125, 6] on icon "button" at bounding box center [127, 7] width 6 height 6
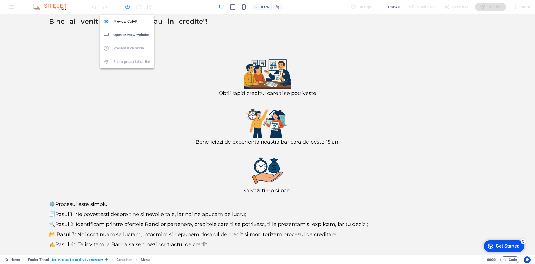
scroll to position [0, 0]
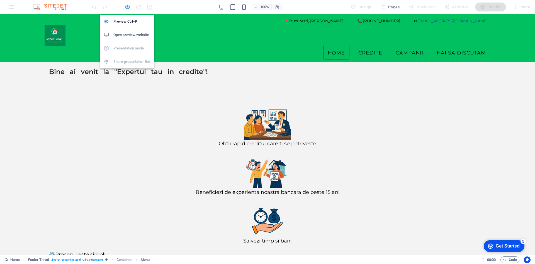
click at [129, 7] on icon "button" at bounding box center [127, 7] width 6 height 6
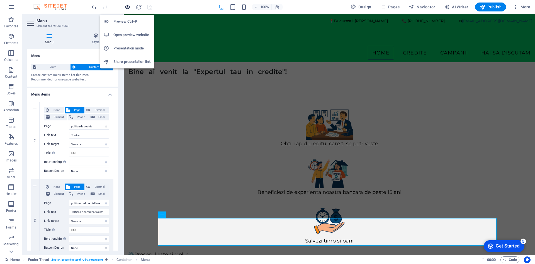
scroll to position [50, 0]
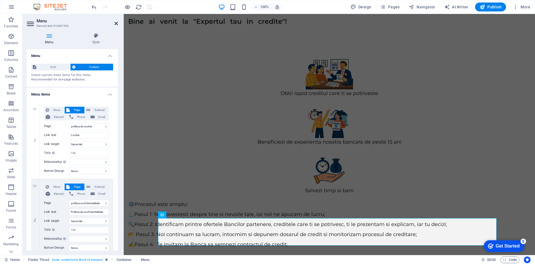
click at [117, 24] on icon at bounding box center [116, 23] width 3 height 4
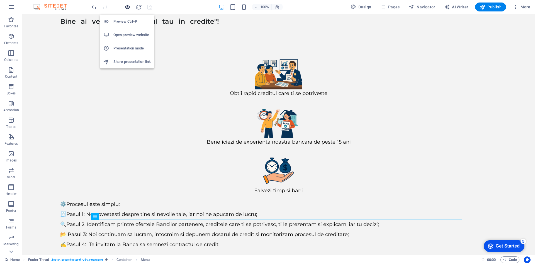
click at [126, 6] on icon "button" at bounding box center [127, 7] width 6 height 6
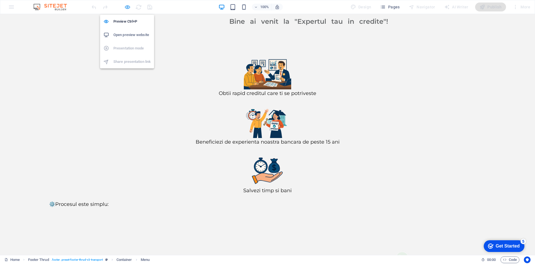
scroll to position [0, 0]
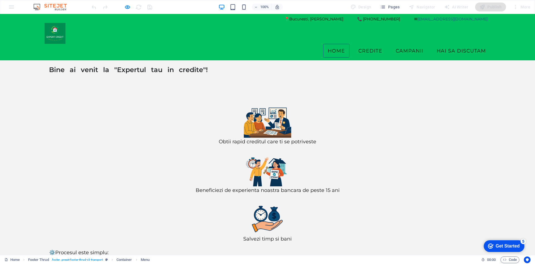
scroll to position [15, 0]
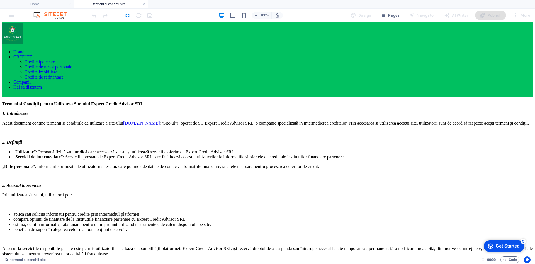
scroll to position [28, 0]
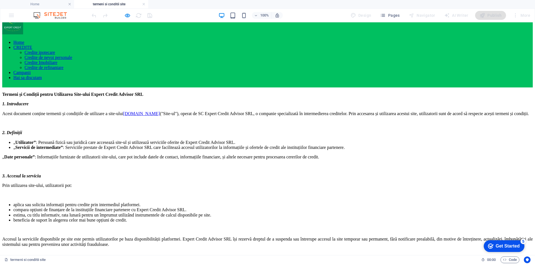
click at [143, 4] on link at bounding box center [143, 4] width 3 height 5
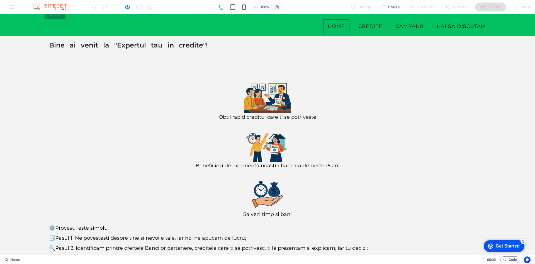
scroll to position [35, 0]
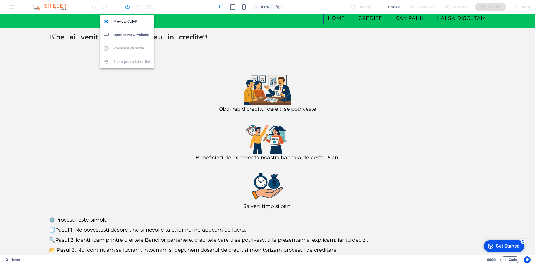
click at [125, 8] on icon "button" at bounding box center [127, 7] width 6 height 6
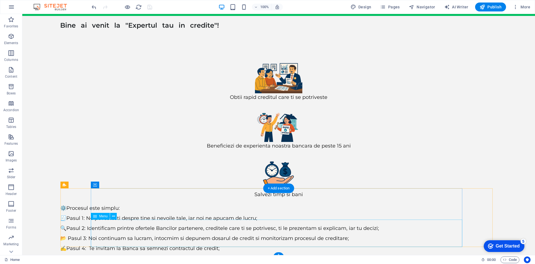
scroll to position [52, 0]
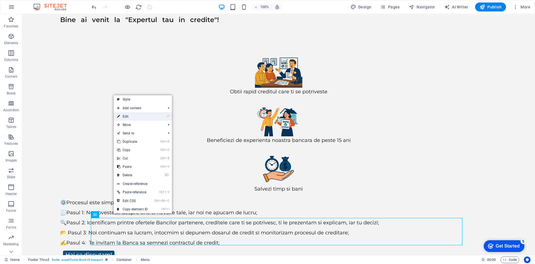
click at [132, 117] on link "⏎ Edit" at bounding box center [132, 116] width 37 height 8
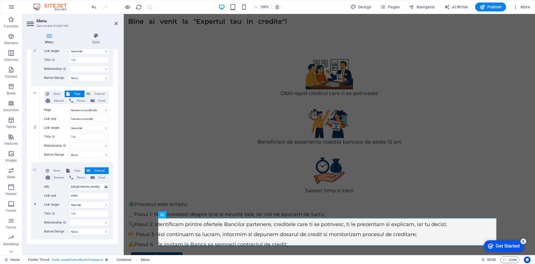
scroll to position [174, 0]
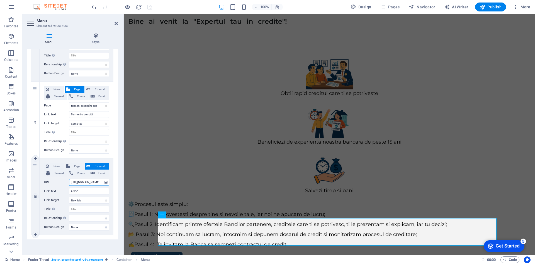
drag, startPoint x: 94, startPoint y: 184, endPoint x: 59, endPoint y: 184, distance: 34.9
click at [59, 184] on div "URL [URL][DOMAIN_NAME]" at bounding box center [76, 182] width 65 height 7
click at [77, 167] on span "Page" at bounding box center [76, 166] width 11 height 7
click at [78, 182] on select "Home credite Credit Ipotecar Calculator imobiliar Calculator rata refinantare C…" at bounding box center [89, 182] width 40 height 7
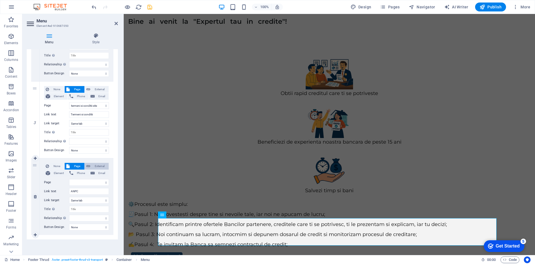
click at [96, 165] on span "External" at bounding box center [99, 166] width 15 height 7
click at [95, 181] on input "[URL][DOMAIN_NAME]" at bounding box center [89, 182] width 40 height 7
click at [106, 183] on icon at bounding box center [106, 182] width 3 height 6
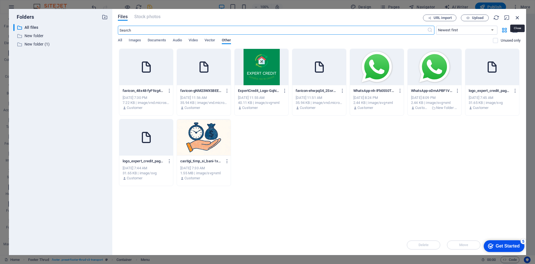
click at [520, 17] on icon "button" at bounding box center [518, 18] width 6 height 6
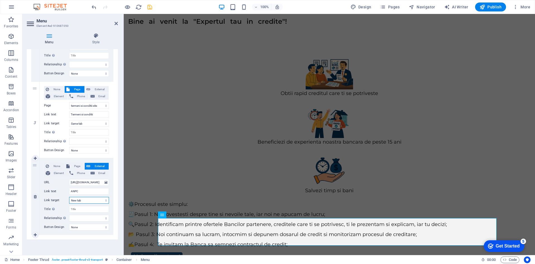
click at [84, 201] on select "New tab Same tab Overlay" at bounding box center [89, 200] width 40 height 7
click at [69, 197] on select "New tab Same tab Overlay" at bounding box center [89, 200] width 40 height 7
click at [79, 211] on input "Title Additional link description, should not be the same as the link text. The…" at bounding box center [89, 209] width 40 height 7
click at [80, 241] on div "Menu Auto Custom Create custom menu items for this menu. Recommended for one-pa…" at bounding box center [72, 149] width 91 height 201
click at [101, 217] on select "alternate author bookmark external help license next nofollow noreferrer noopen…" at bounding box center [89, 217] width 40 height 7
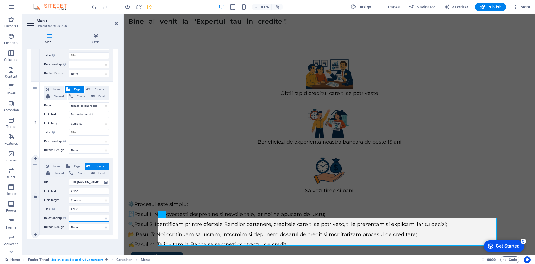
click at [101, 217] on select "alternate author bookmark external help license next nofollow noreferrer noopen…" at bounding box center [89, 217] width 40 height 7
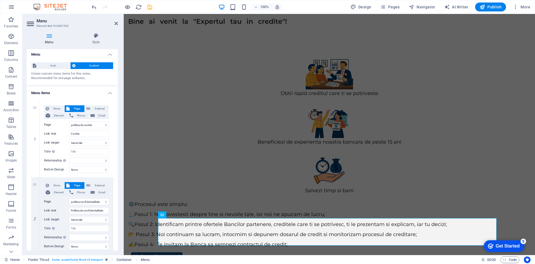
scroll to position [0, 0]
click at [149, 5] on icon "save" at bounding box center [150, 7] width 6 height 6
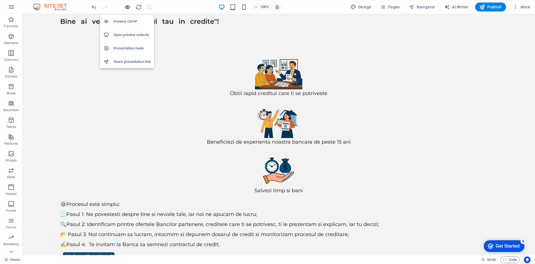
click at [126, 6] on icon "button" at bounding box center [127, 7] width 6 height 6
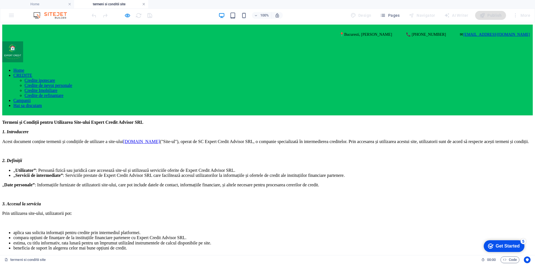
click at [144, 2] on link at bounding box center [143, 4] width 3 height 5
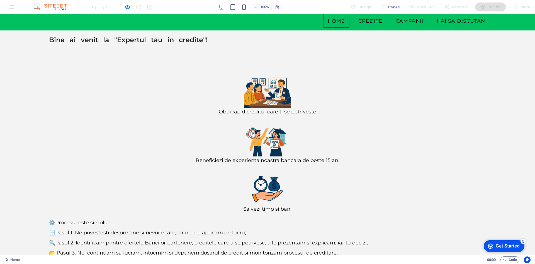
scroll to position [35, 0]
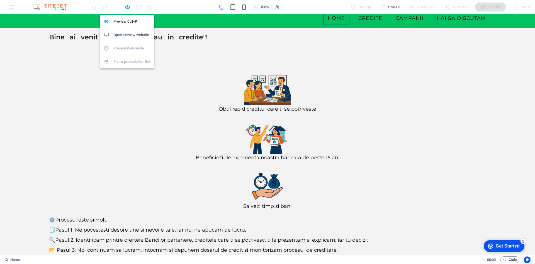
click at [127, 6] on icon "button" at bounding box center [127, 7] width 6 height 6
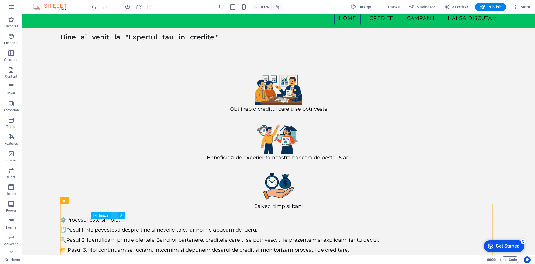
click at [115, 214] on icon at bounding box center [114, 215] width 3 height 6
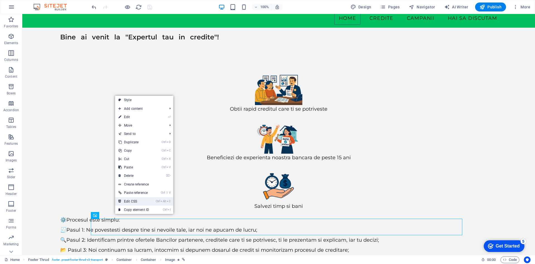
click at [135, 200] on link "Ctrl Alt C Edit CSS" at bounding box center [133, 201] width 37 height 8
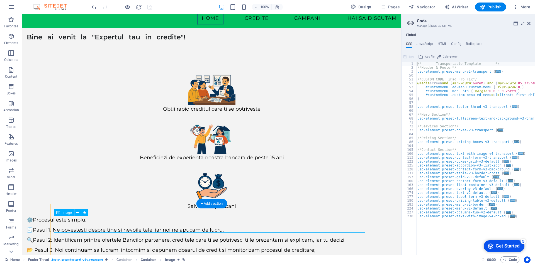
scroll to position [49, 0]
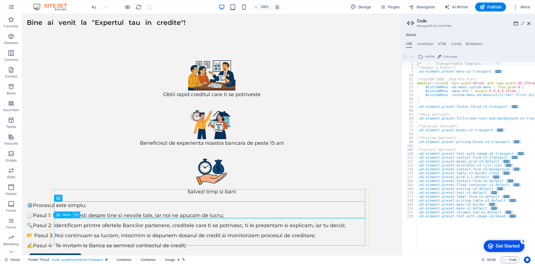
click at [76, 213] on icon at bounding box center [76, 215] width 3 height 6
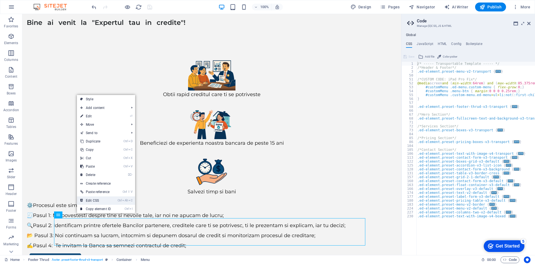
click at [102, 198] on link "Ctrl Alt C Edit CSS" at bounding box center [95, 200] width 37 height 8
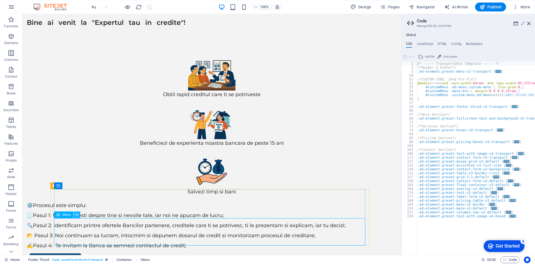
click at [79, 216] on button at bounding box center [77, 214] width 7 height 7
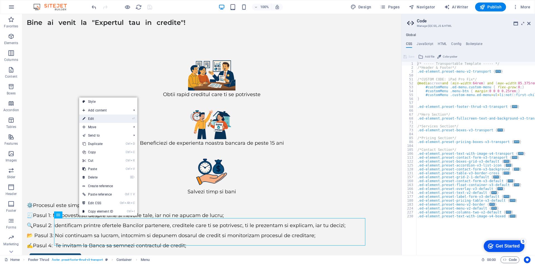
click at [109, 117] on link "⏎ Edit" at bounding box center [97, 118] width 37 height 8
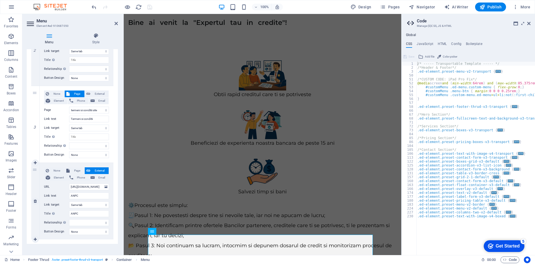
scroll to position [174, 0]
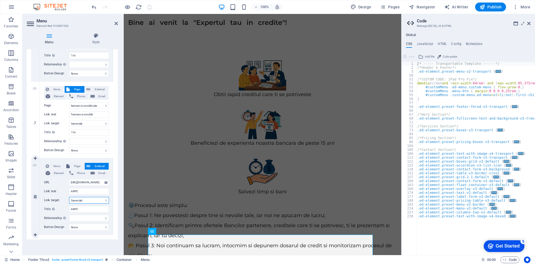
click at [86, 201] on select "New tab Same tab Overlay" at bounding box center [89, 200] width 40 height 7
click at [69, 197] on select "New tab Same tab Overlay" at bounding box center [89, 200] width 40 height 7
click at [86, 199] on select "New tab Same tab Overlay" at bounding box center [89, 200] width 40 height 7
click at [69, 197] on select "New tab Same tab Overlay" at bounding box center [89, 200] width 40 height 7
click at [60, 172] on span "Element" at bounding box center [59, 173] width 14 height 7
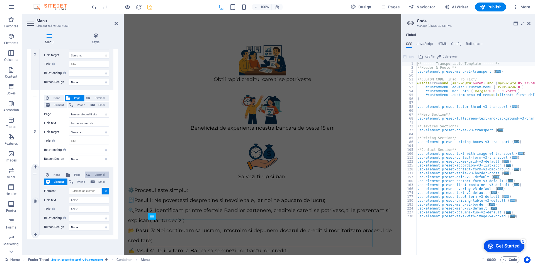
scroll to position [65, 0]
click at [94, 172] on span "External" at bounding box center [99, 174] width 15 height 7
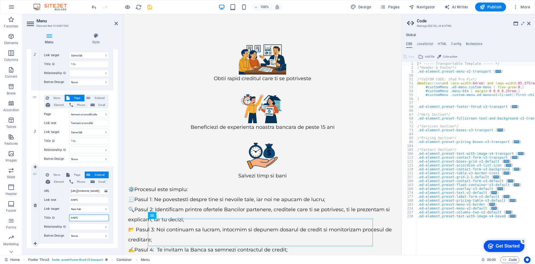
click at [83, 218] on input "ANPC" at bounding box center [89, 217] width 40 height 7
click at [152, 6] on icon "save" at bounding box center [150, 7] width 6 height 6
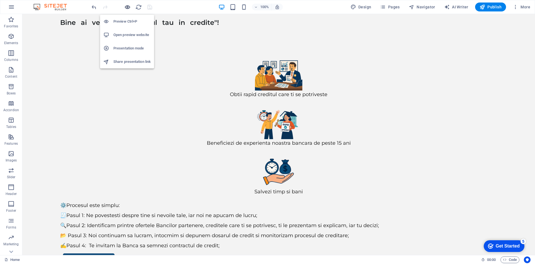
click at [129, 7] on icon "button" at bounding box center [127, 7] width 6 height 6
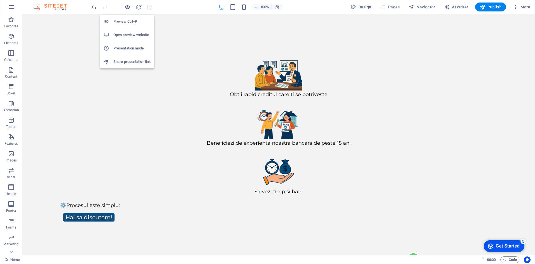
scroll to position [0, 0]
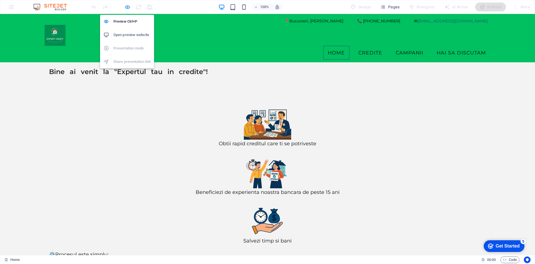
click at [125, 8] on icon "button" at bounding box center [127, 7] width 6 height 6
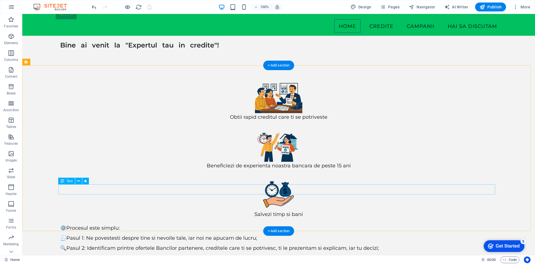
scroll to position [52, 0]
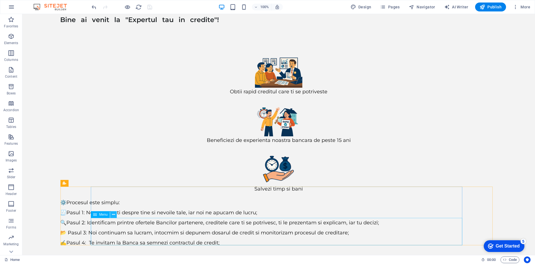
click at [114, 214] on icon at bounding box center [113, 214] width 3 height 6
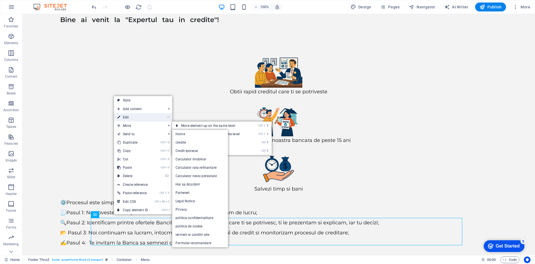
click at [130, 116] on link "⏎ Edit" at bounding box center [132, 117] width 37 height 8
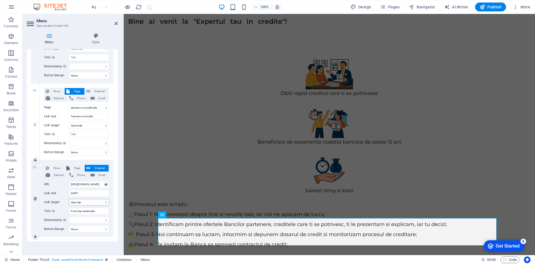
scroll to position [174, 0]
click at [100, 165] on span "External" at bounding box center [99, 166] width 15 height 7
click at [97, 184] on input "[URL][DOMAIN_NAME]" at bounding box center [89, 182] width 40 height 7
click at [151, 6] on icon "save" at bounding box center [150, 7] width 6 height 6
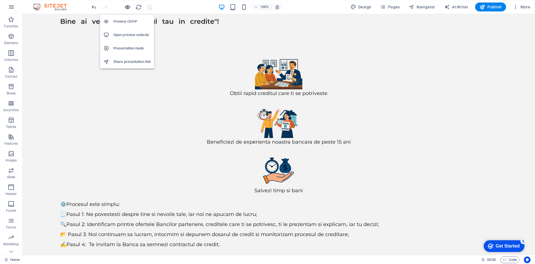
click at [127, 8] on icon "button" at bounding box center [127, 7] width 6 height 6
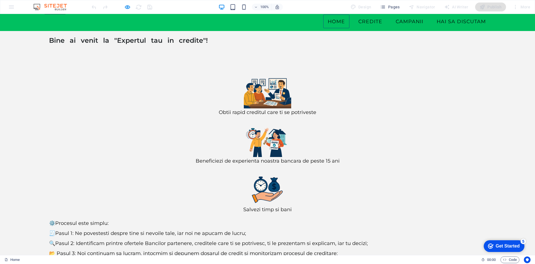
scroll to position [35, 0]
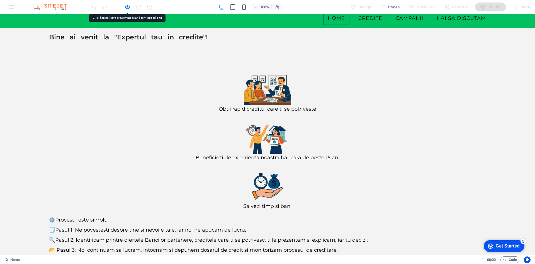
click at [124, 7] on icon "button" at bounding box center [127, 7] width 6 height 6
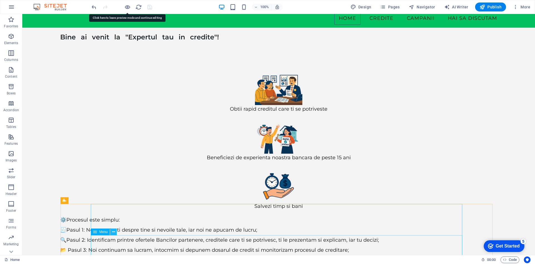
click at [116, 230] on button at bounding box center [113, 231] width 7 height 7
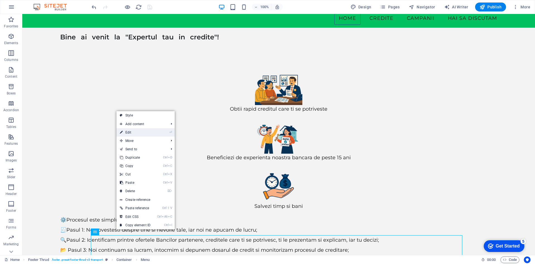
click at [134, 133] on link "⏎ Edit" at bounding box center [135, 132] width 37 height 8
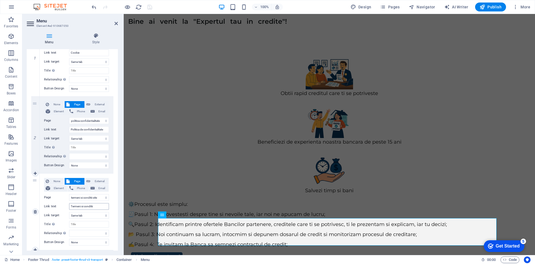
scroll to position [84, 0]
click at [97, 102] on span "External" at bounding box center [99, 103] width 15 height 7
click at [77, 101] on span "Page" at bounding box center [76, 103] width 11 height 7
click at [104, 102] on span "External" at bounding box center [99, 103] width 15 height 7
click at [77, 103] on span "Page" at bounding box center [76, 103] width 11 height 7
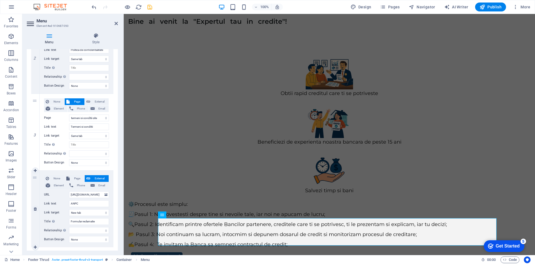
scroll to position [174, 0]
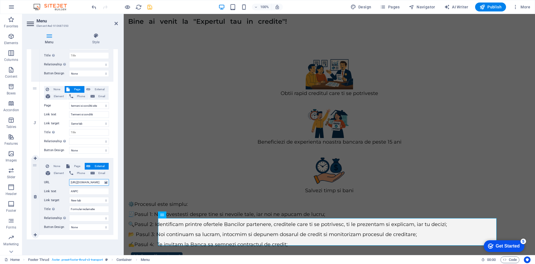
click at [92, 182] on input "[URL][DOMAIN_NAME]" at bounding box center [89, 182] width 40 height 7
drag, startPoint x: 95, startPoint y: 183, endPoint x: 55, endPoint y: 184, distance: 40.4
click at [55, 184] on div "URL [URL][DOMAIN_NAME]" at bounding box center [76, 182] width 65 height 7
paste input "[URL][DOMAIN_NAME]"
click at [90, 192] on input "ANPC" at bounding box center [89, 191] width 40 height 7
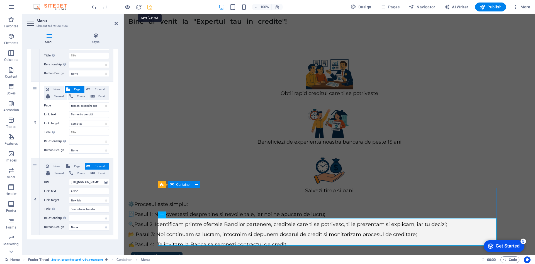
click at [149, 7] on icon "save" at bounding box center [150, 7] width 6 height 6
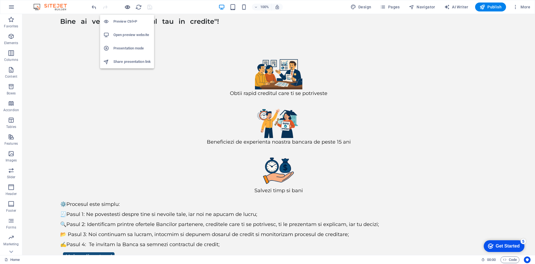
click at [127, 7] on icon "button" at bounding box center [127, 7] width 6 height 6
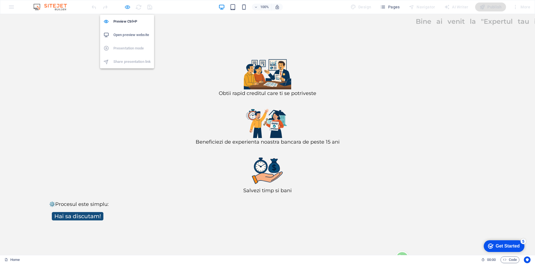
scroll to position [0, 0]
